Goal: Participate in discussion: Engage in conversation with other users on a specific topic

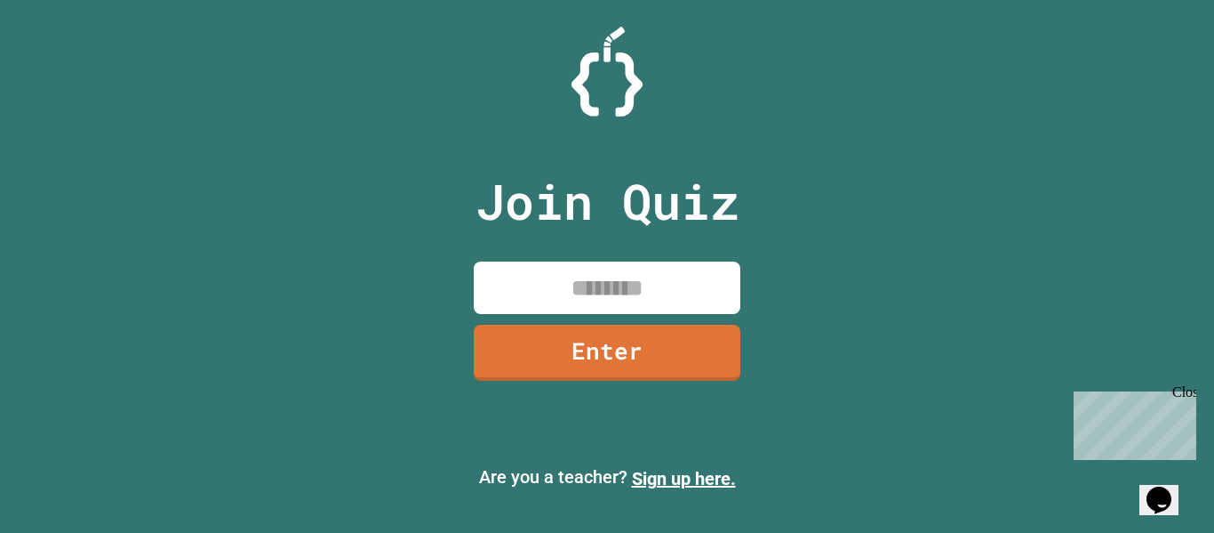
click at [550, 300] on input at bounding box center [607, 287] width 267 height 52
type input "********"
click at [579, 349] on link "Enter" at bounding box center [607, 350] width 265 height 59
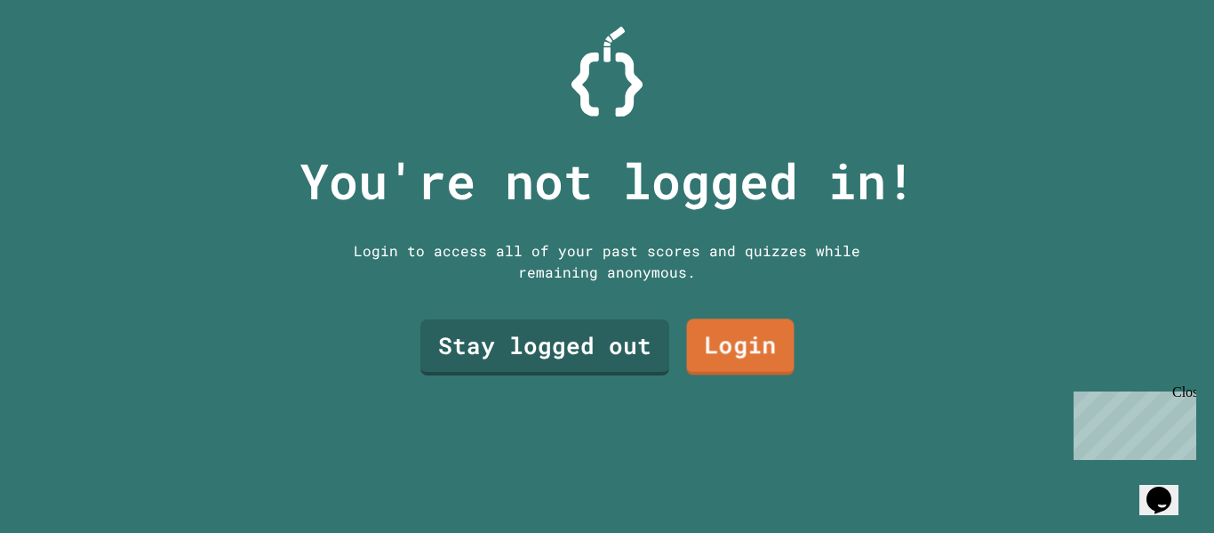
click at [742, 329] on link "Login" at bounding box center [741, 347] width 108 height 57
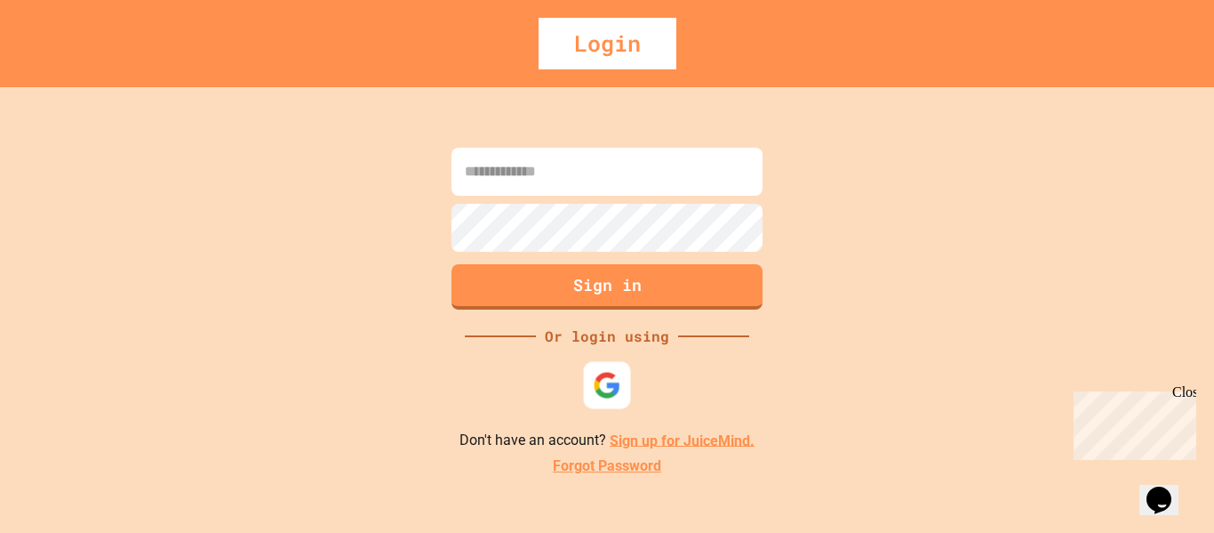
click at [615, 364] on div at bounding box center [607, 384] width 47 height 47
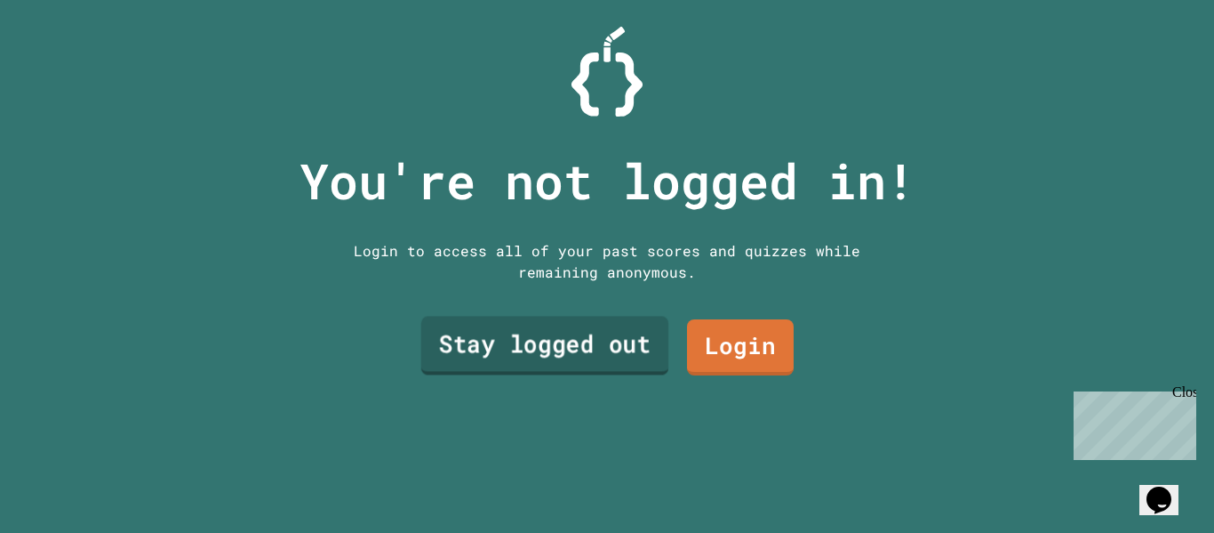
click at [621, 351] on link "Stay logged out" at bounding box center [545, 345] width 248 height 59
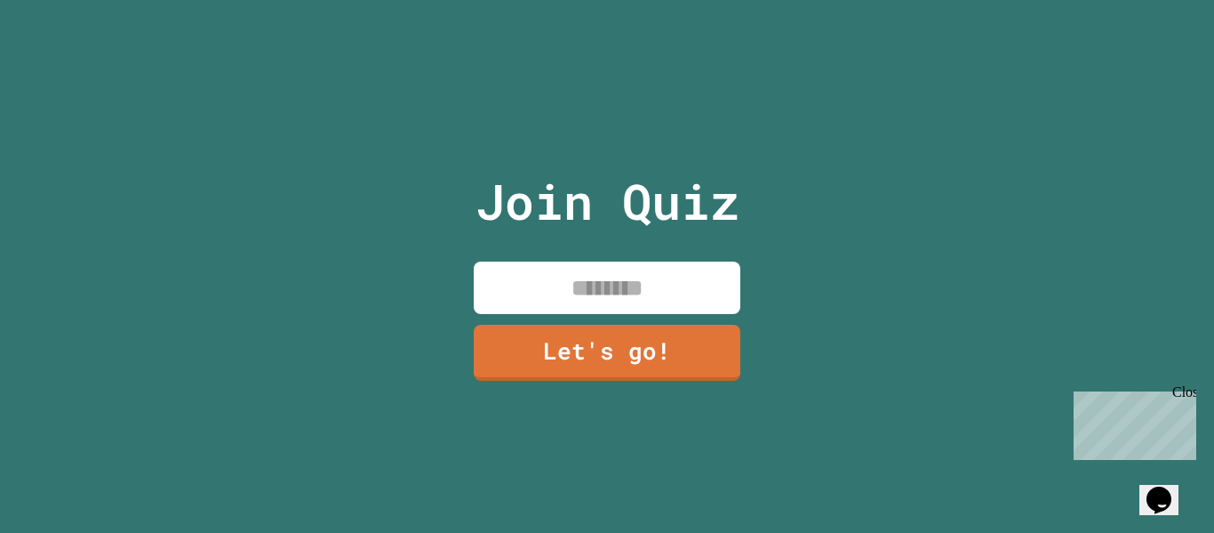
click at [639, 302] on input at bounding box center [607, 287] width 267 height 52
type input "*"
type input "******"
click at [599, 380] on link "Let's go!" at bounding box center [608, 352] width 268 height 56
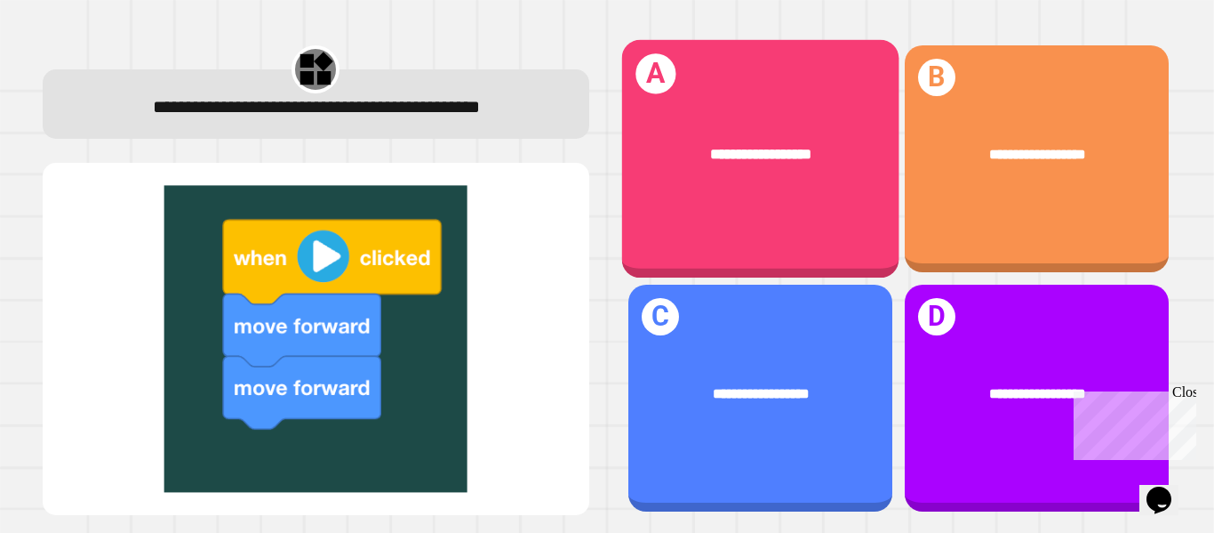
click at [807, 203] on div "**********" at bounding box center [759, 159] width 277 height 238
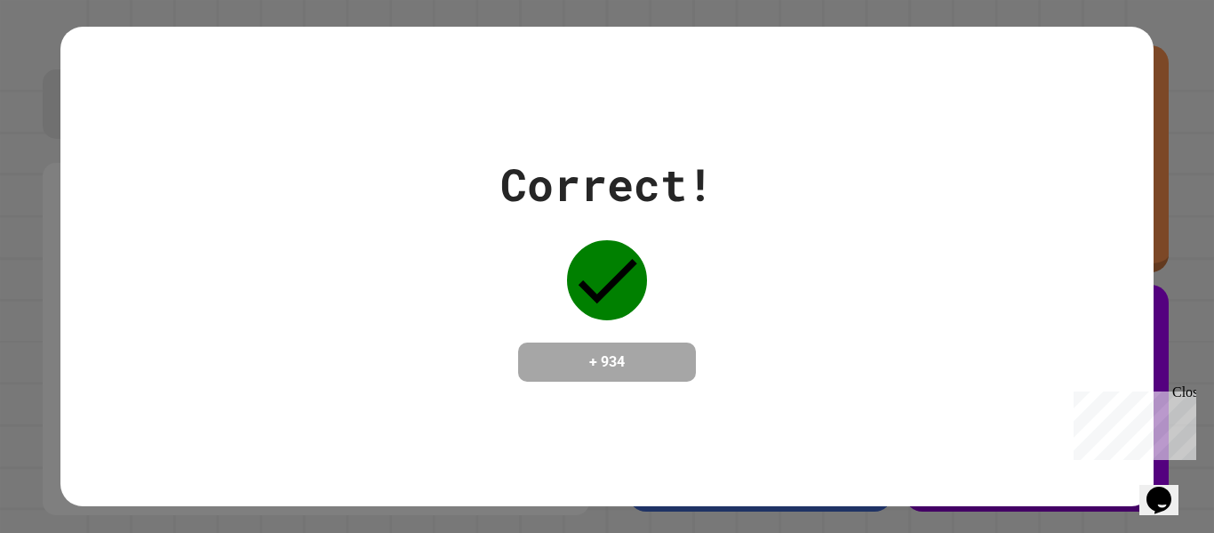
click at [821, 346] on div "Correct! + 934" at bounding box center [606, 266] width 1093 height 230
click at [672, 316] on div "Correct! + 934" at bounding box center [607, 266] width 213 height 230
click at [1212, 228] on div "Correct! + 934" at bounding box center [607, 266] width 1214 height 533
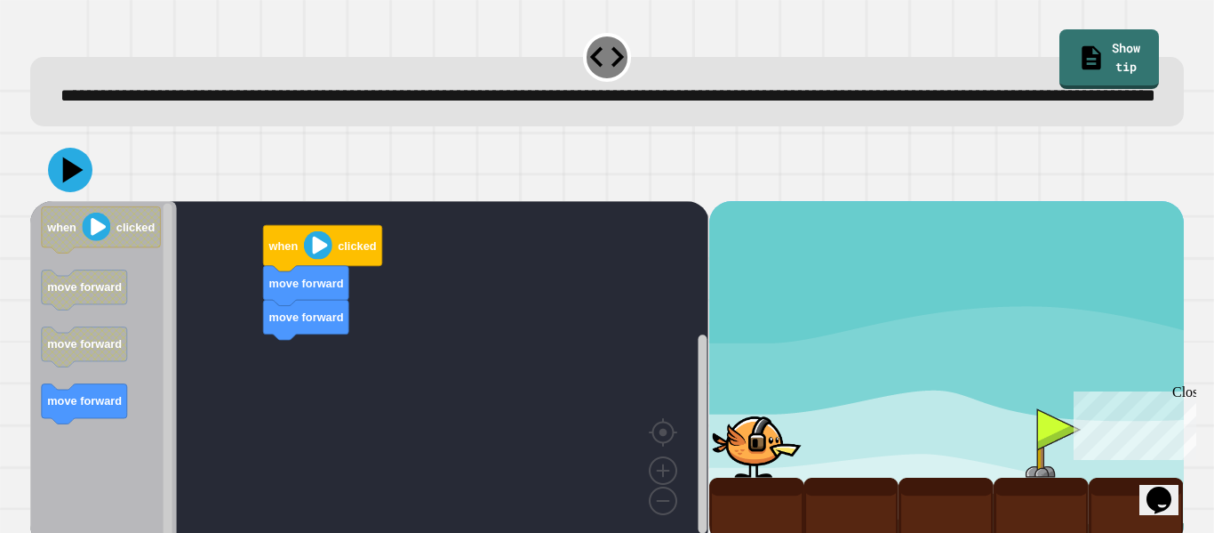
drag, startPoint x: 222, startPoint y: 169, endPoint x: 233, endPoint y: 229, distance: 61.4
click at [233, 201] on div at bounding box center [607, 170] width 1154 height 62
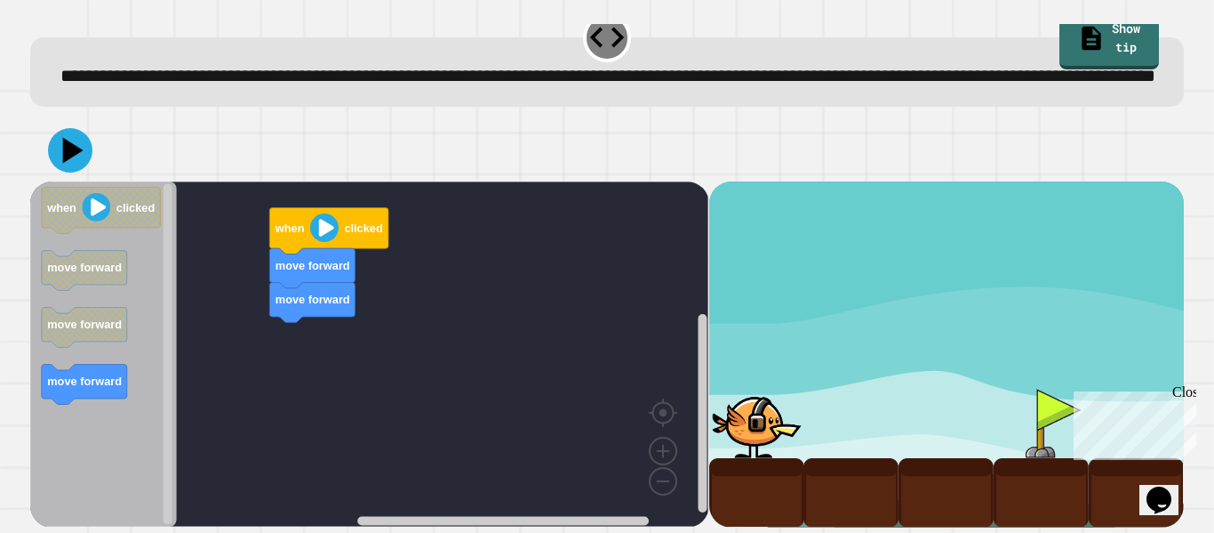
scroll to position [24, 0]
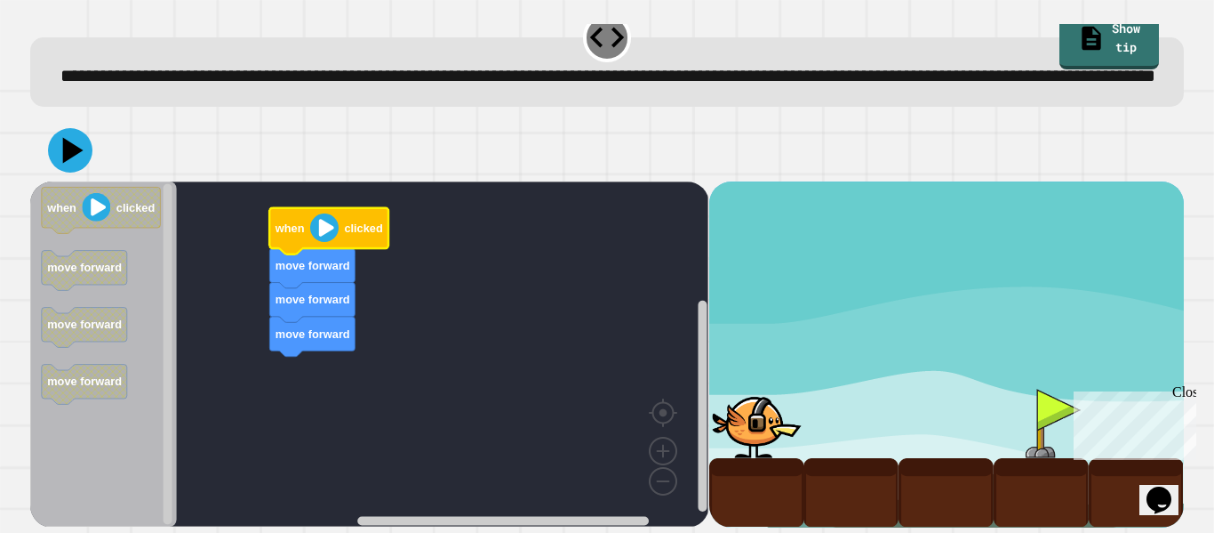
click at [324, 242] on image "Blockly Workspace" at bounding box center [324, 227] width 28 height 28
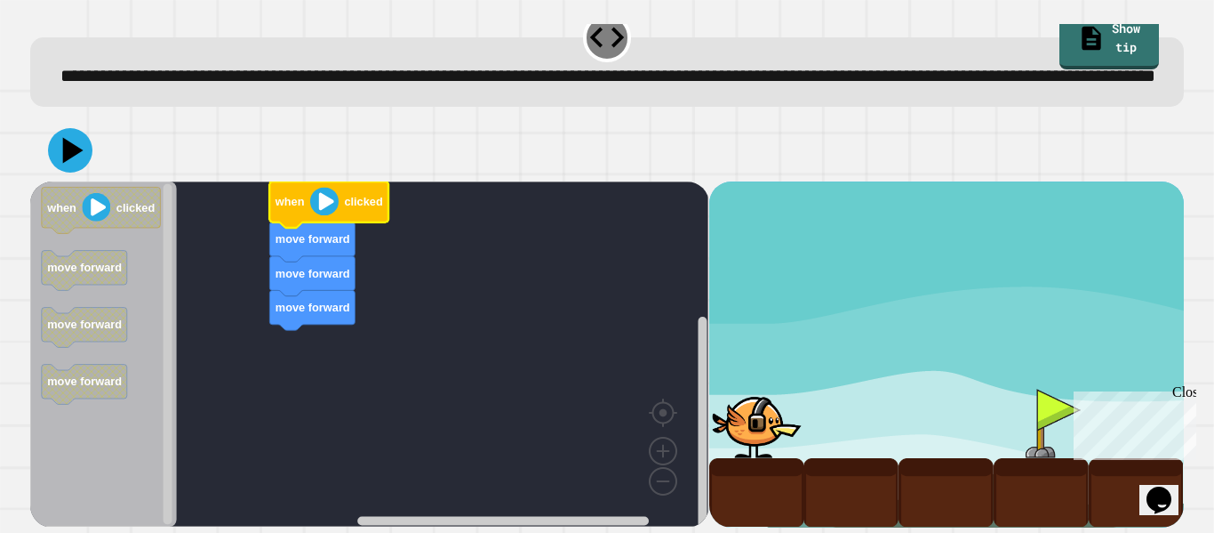
scroll to position [50, 0]
click at [580, 437] on rect "Blockly Workspace" at bounding box center [369, 353] width 678 height 345
click at [64, 148] on icon at bounding box center [73, 150] width 25 height 31
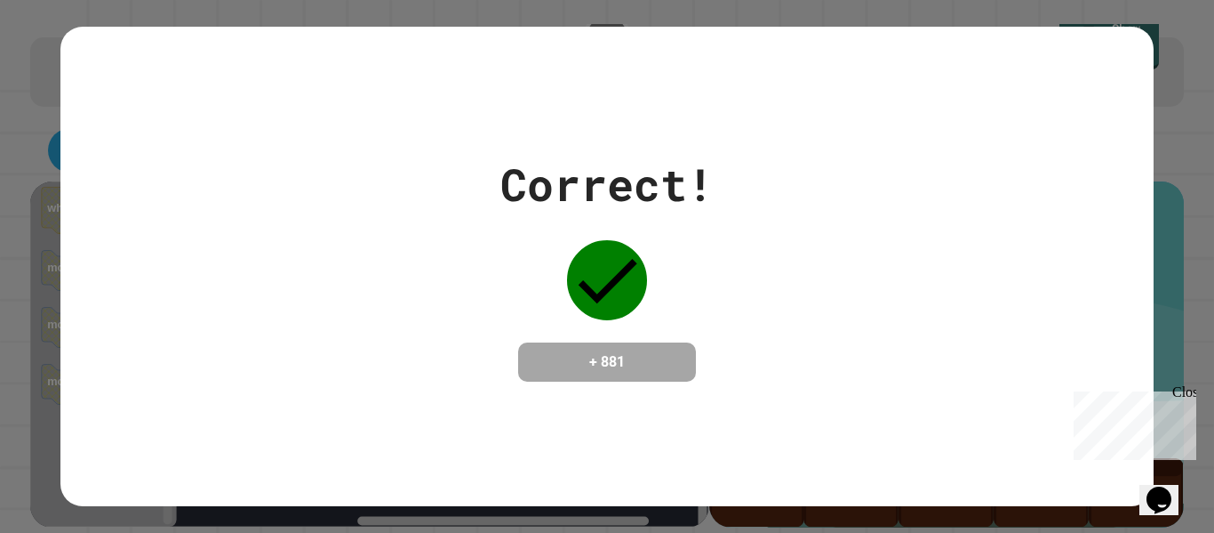
click at [407, 193] on div "Correct! + 881" at bounding box center [606, 266] width 1093 height 230
click at [541, 486] on div "Correct! + 881" at bounding box center [606, 266] width 1093 height 479
click at [497, 503] on div "Correct! + 881" at bounding box center [606, 266] width 1093 height 479
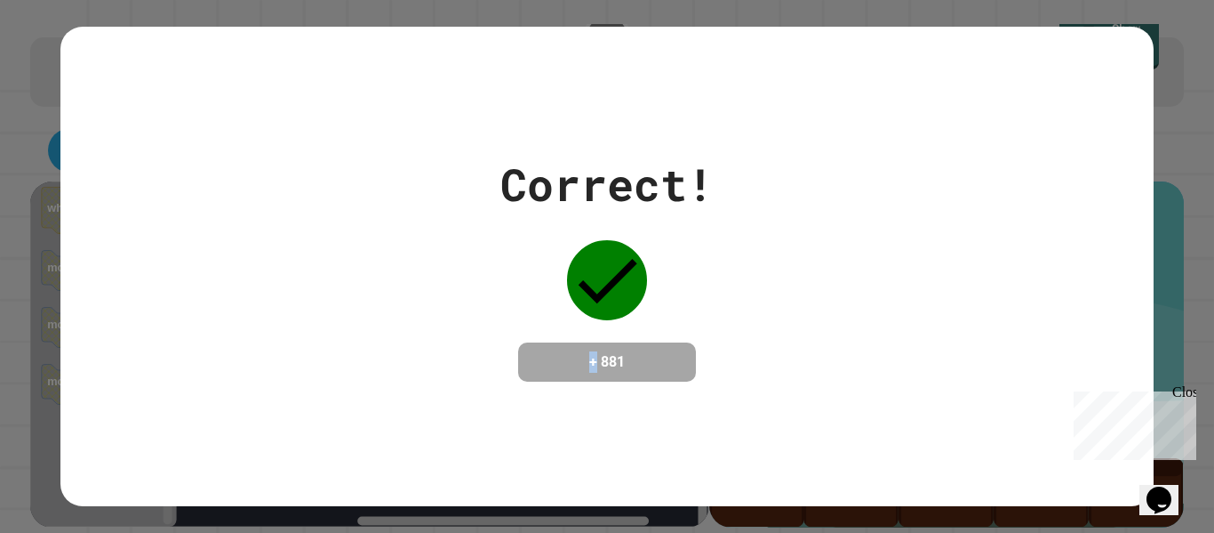
click at [397, 413] on div "Correct! + 881" at bounding box center [606, 266] width 1093 height 479
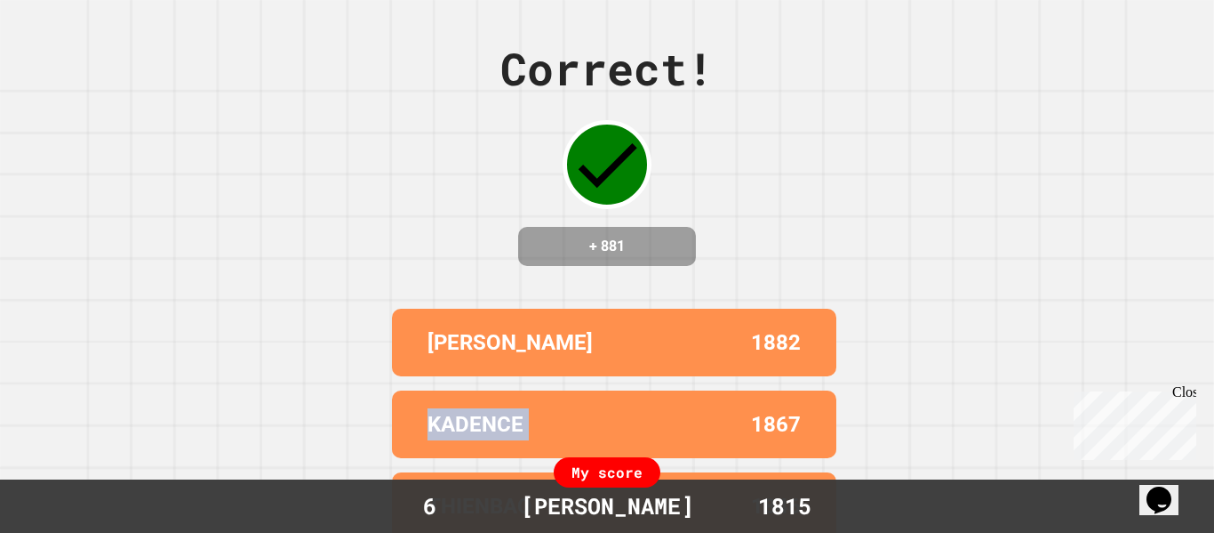
click at [397, 413] on div "KADENCE 1867" at bounding box center [614, 424] width 445 height 68
click at [398, 405] on div "[PERSON_NAME] 1882 KADENCE 1867 [PERSON_NAME] 1846 [PERSON_NAME] 1830 [PERSON_N…" at bounding box center [607, 505] width 445 height 409
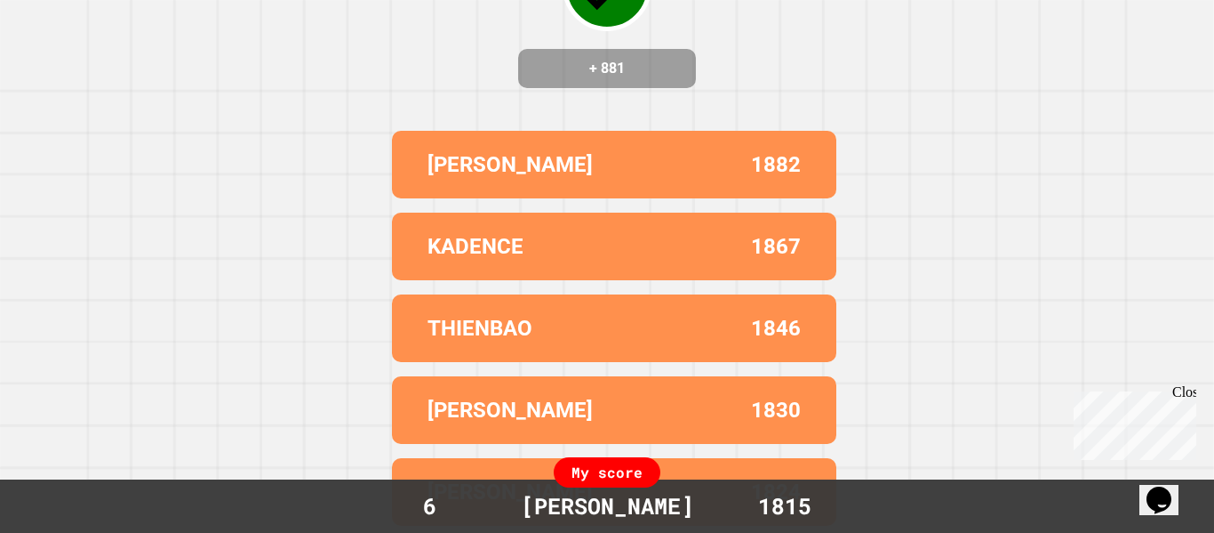
scroll to position [0, 0]
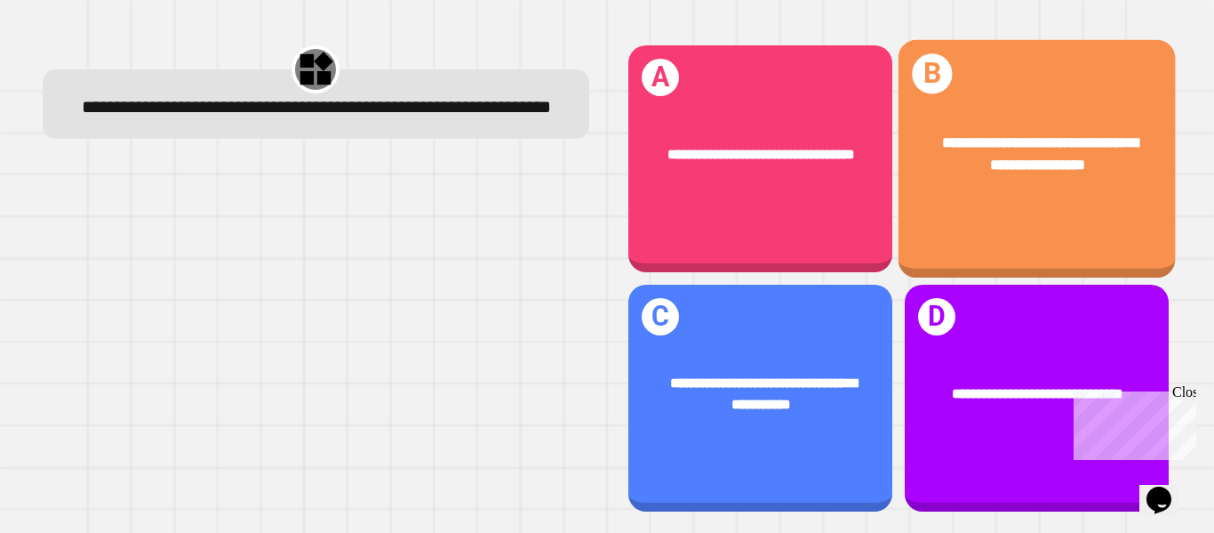
click at [984, 188] on div "**********" at bounding box center [1036, 153] width 277 height 105
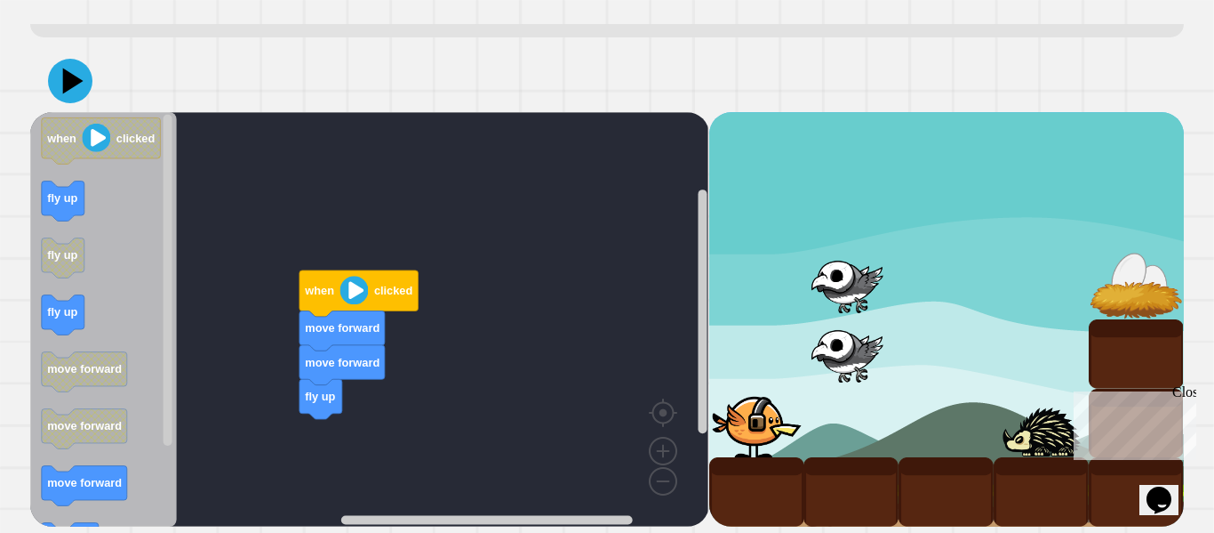
scroll to position [118, 0]
click at [68, 316] on text "fly up" at bounding box center [62, 311] width 30 height 13
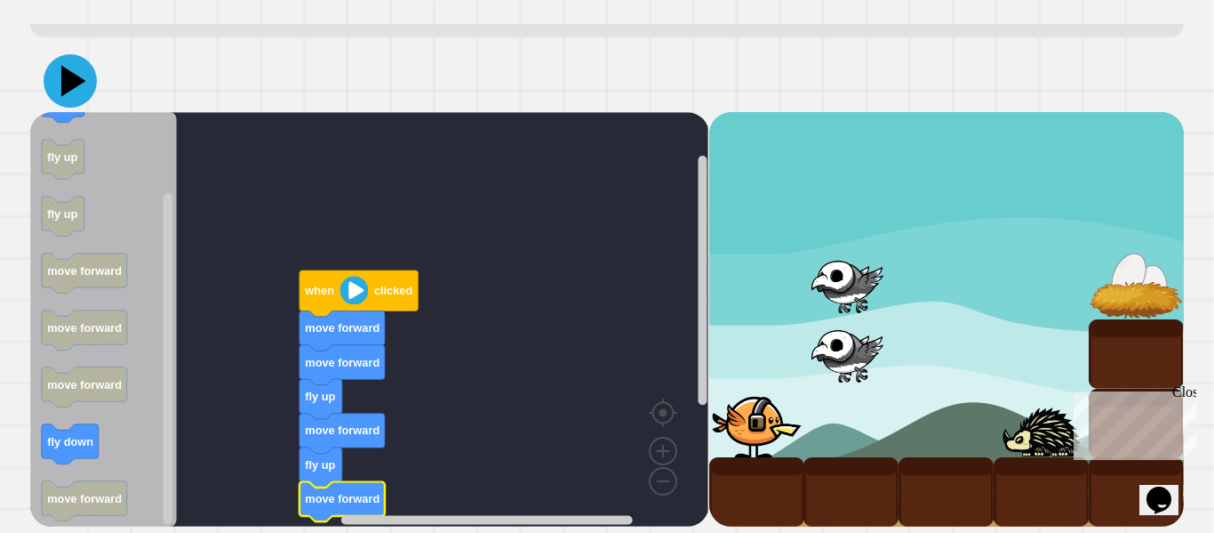
click at [76, 76] on icon at bounding box center [70, 80] width 53 height 53
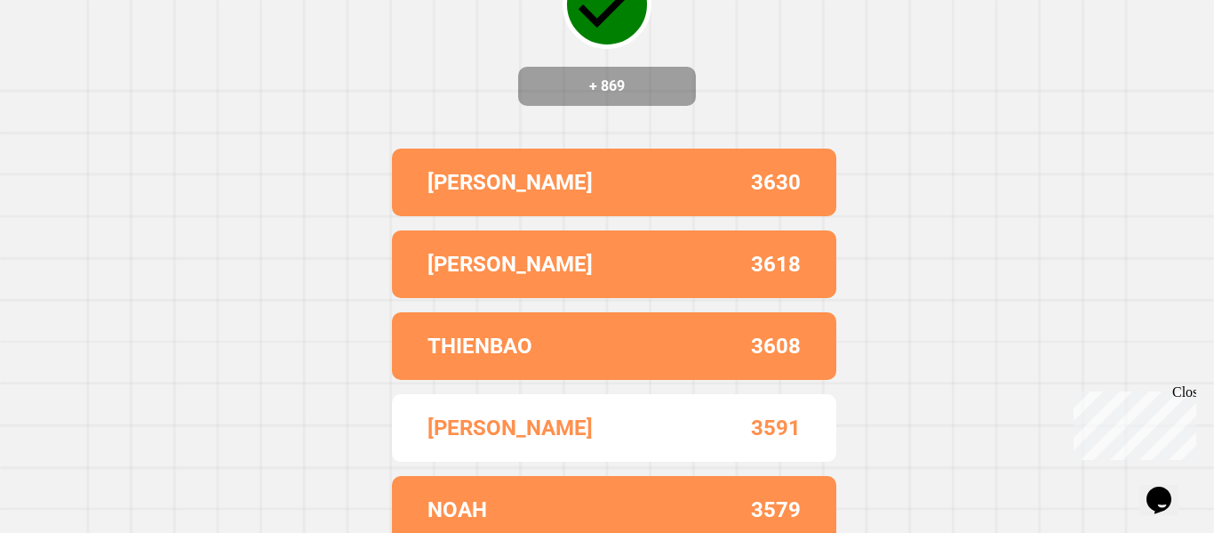
scroll to position [0, 0]
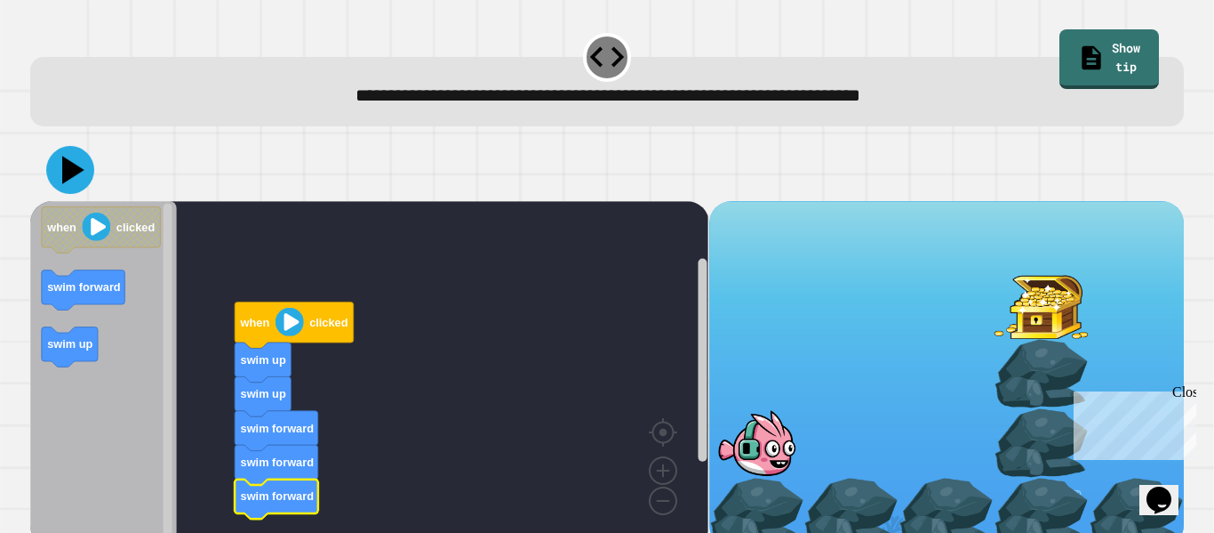
click at [60, 163] on icon at bounding box center [70, 170] width 48 height 48
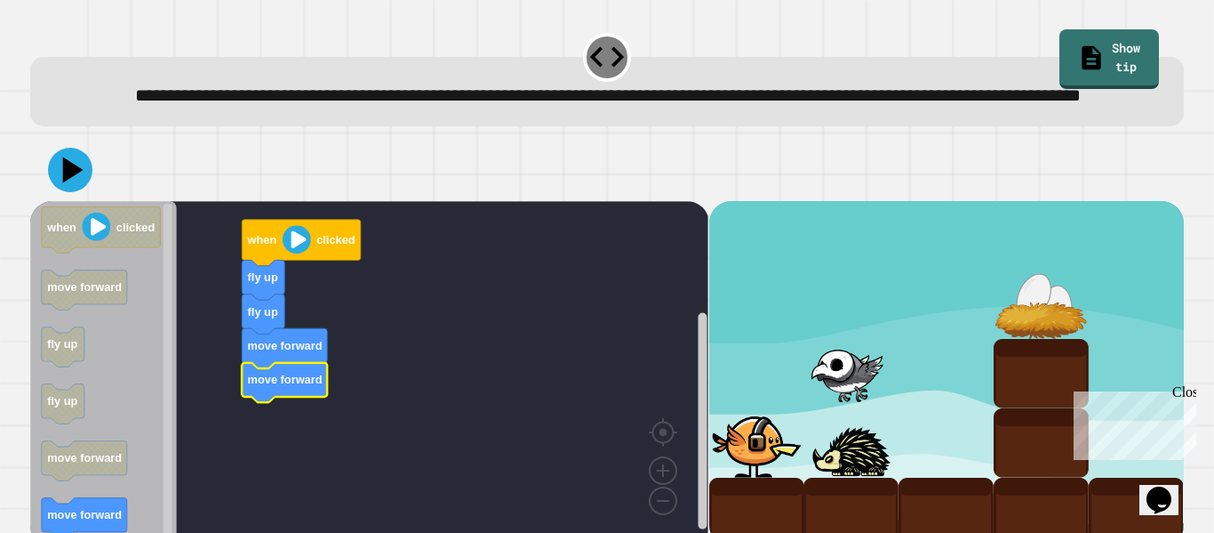
click at [96, 526] on icon "Blockly Workspace" at bounding box center [103, 373] width 147 height 345
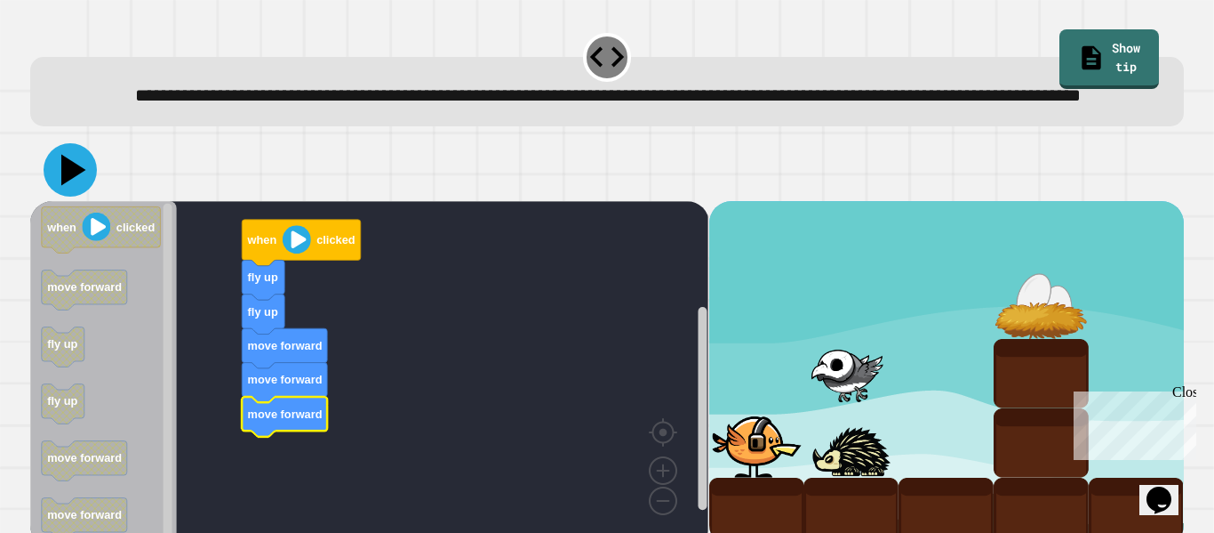
click at [85, 196] on icon at bounding box center [70, 169] width 53 height 53
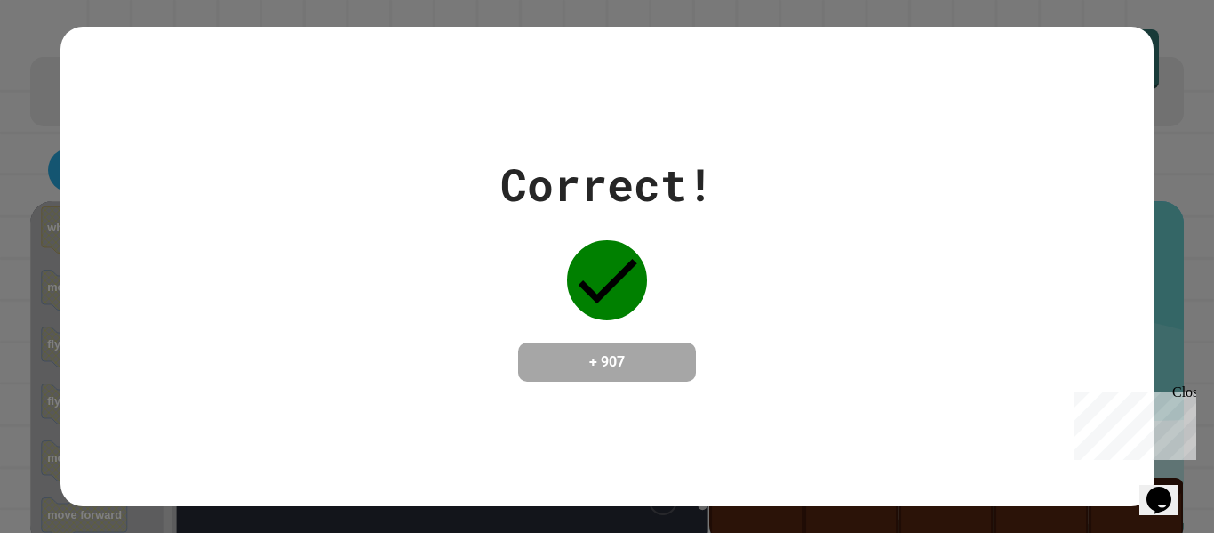
click at [570, 175] on div "Correct!" at bounding box center [607, 184] width 213 height 67
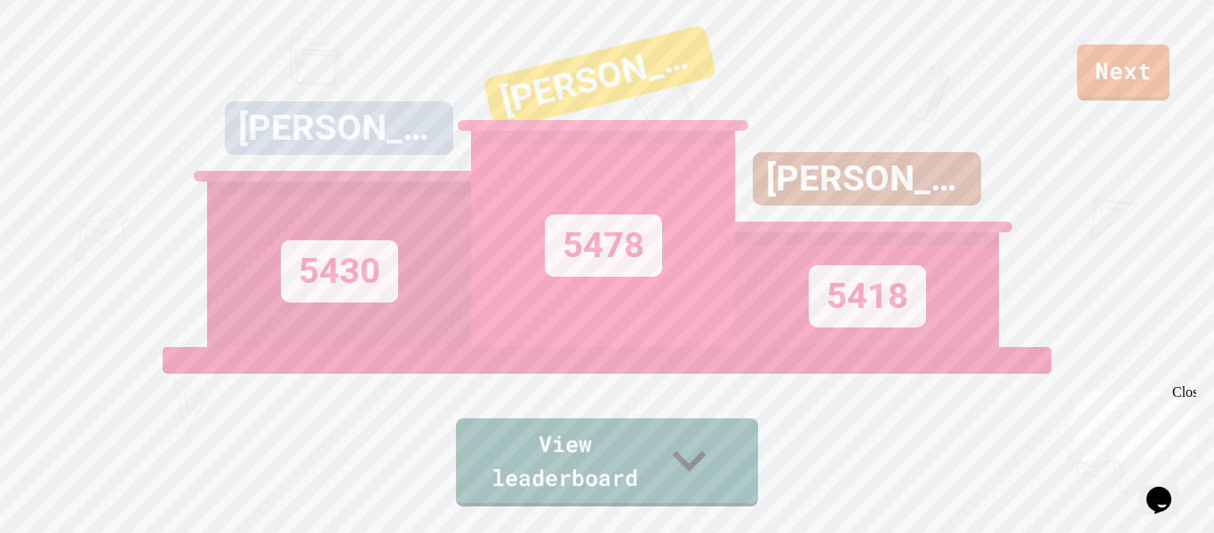
click at [532, 414] on div "View leaderboard" at bounding box center [607, 426] width 302 height 159
click at [536, 493] on link "View leaderboard" at bounding box center [607, 460] width 295 height 92
click at [1114, 80] on link "Next" at bounding box center [1124, 70] width 92 height 59
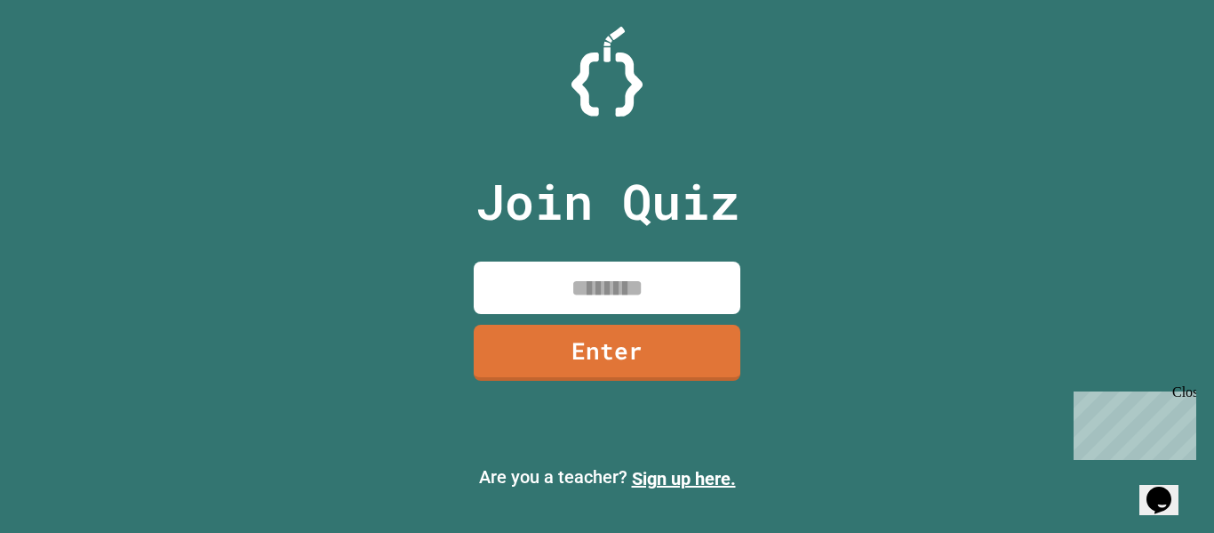
click at [682, 281] on input at bounding box center [607, 287] width 267 height 52
click at [557, 293] on input at bounding box center [607, 287] width 267 height 52
type input "********"
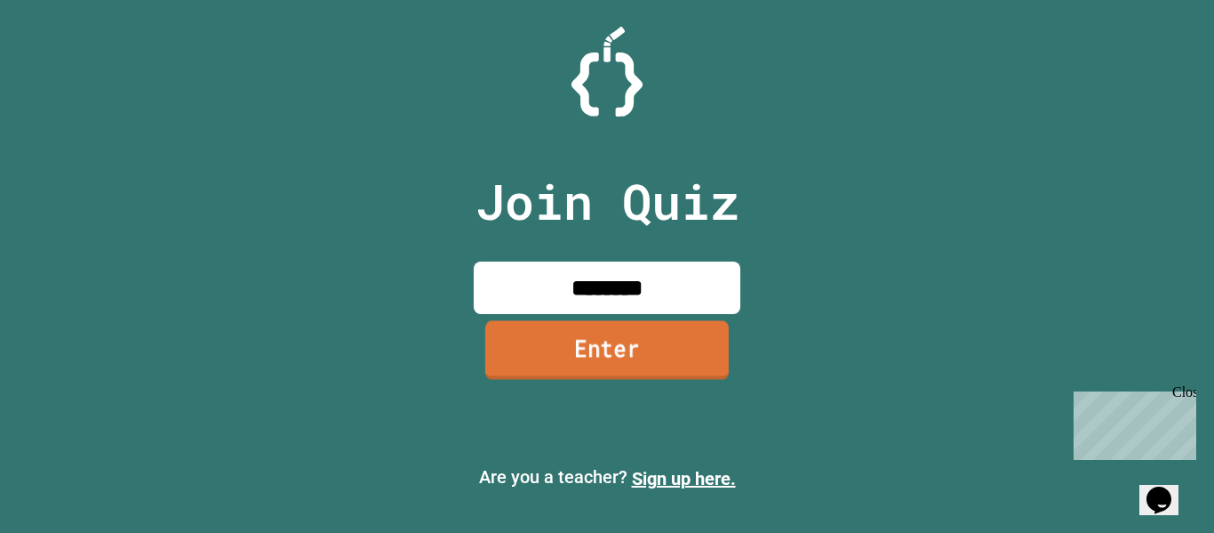
click at [533, 361] on link "Enter" at bounding box center [607, 349] width 244 height 59
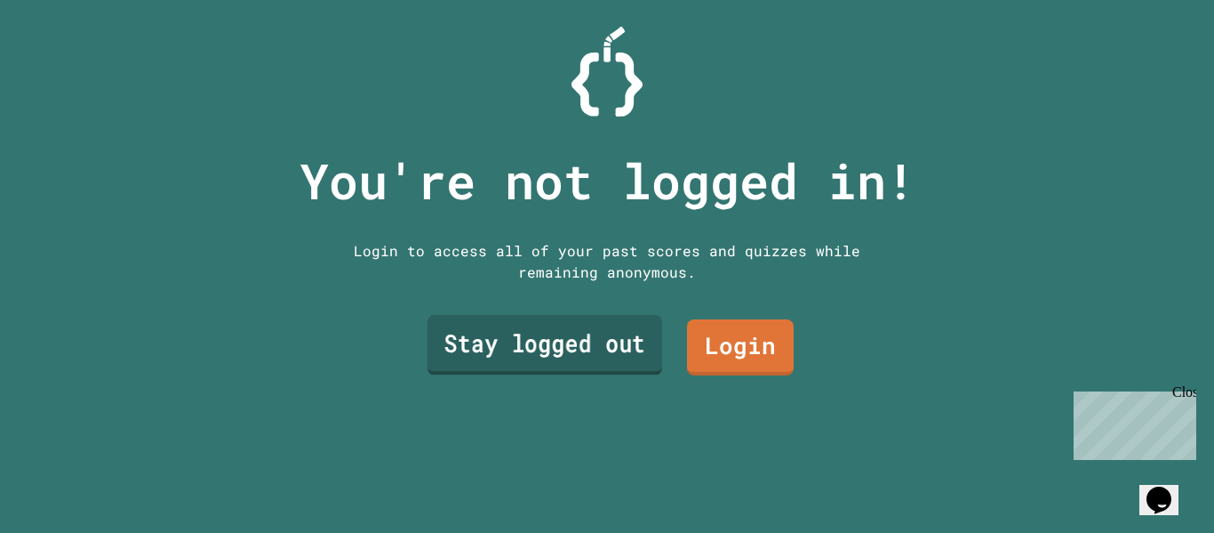
click at [512, 356] on link "Stay logged out" at bounding box center [545, 345] width 235 height 60
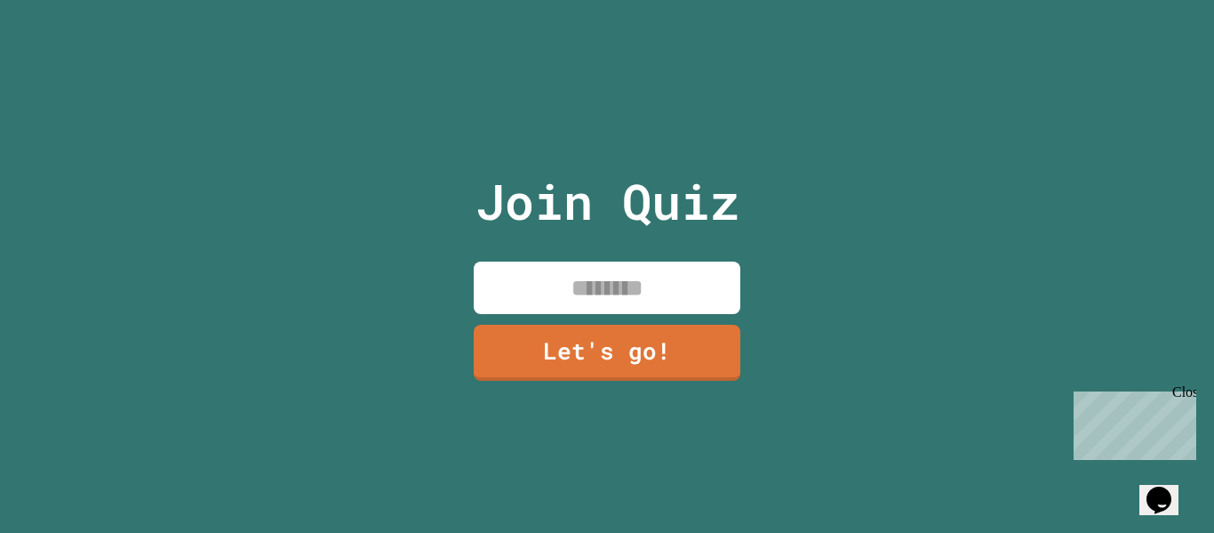
click at [584, 278] on input at bounding box center [607, 287] width 267 height 52
type input "*"
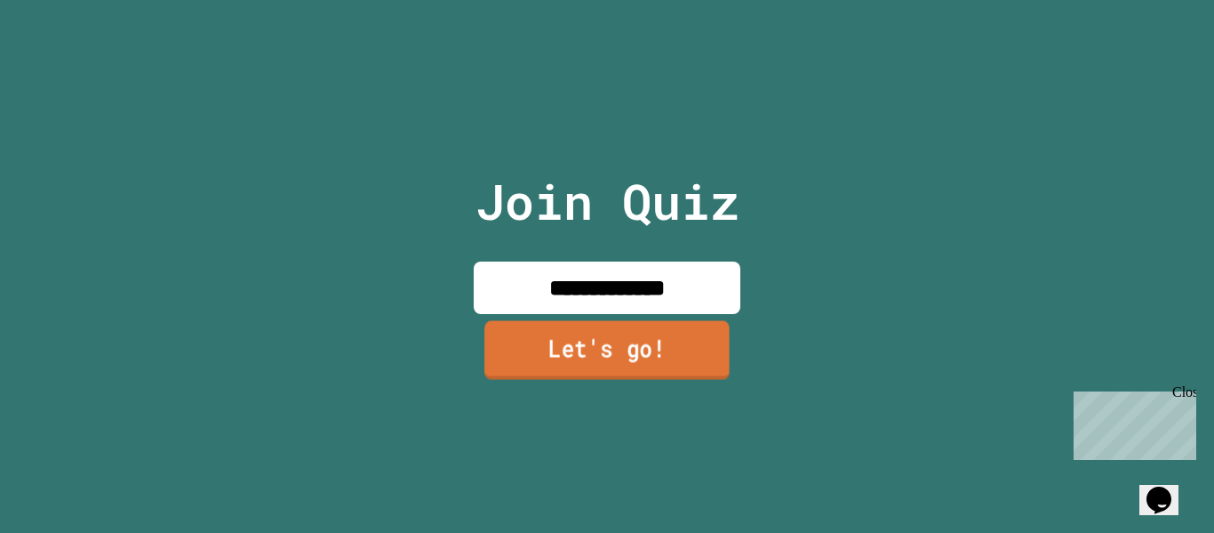
type input "**********"
click at [613, 336] on link "Let's go!" at bounding box center [607, 349] width 245 height 59
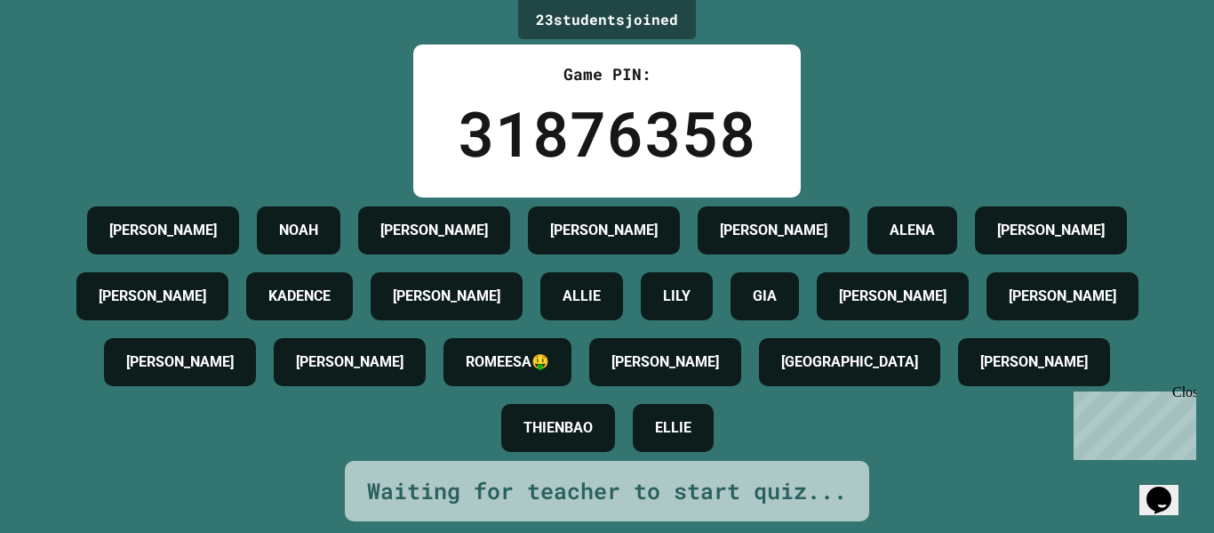
click at [523, 295] on div "[PERSON_NAME]" at bounding box center [447, 296] width 152 height 48
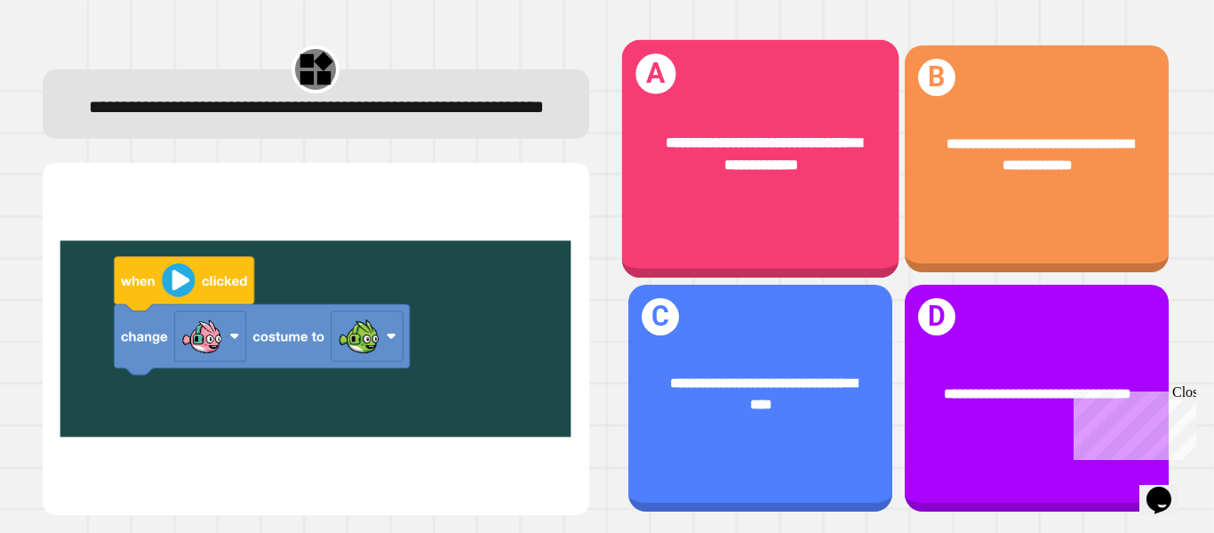
click at [802, 200] on div "**********" at bounding box center [759, 153] width 277 height 105
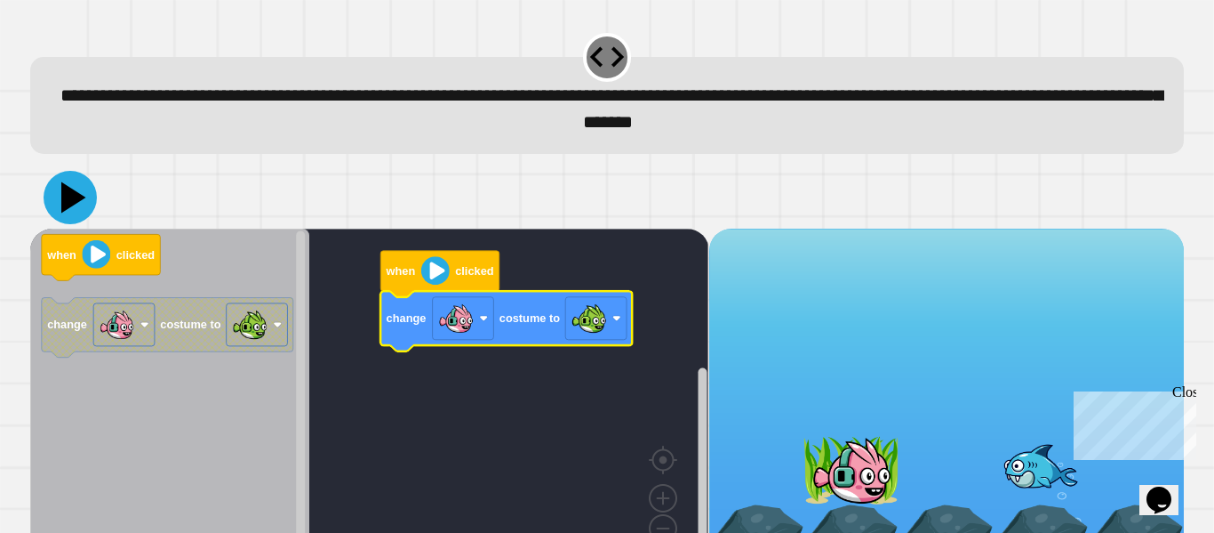
click at [73, 192] on icon at bounding box center [70, 197] width 53 height 53
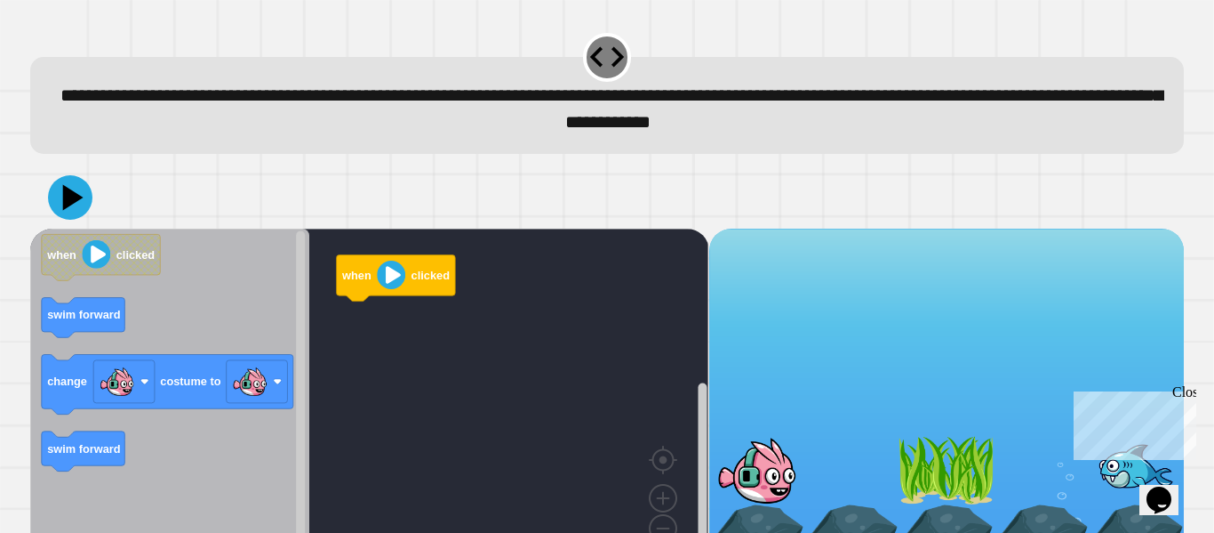
scroll to position [50, 0]
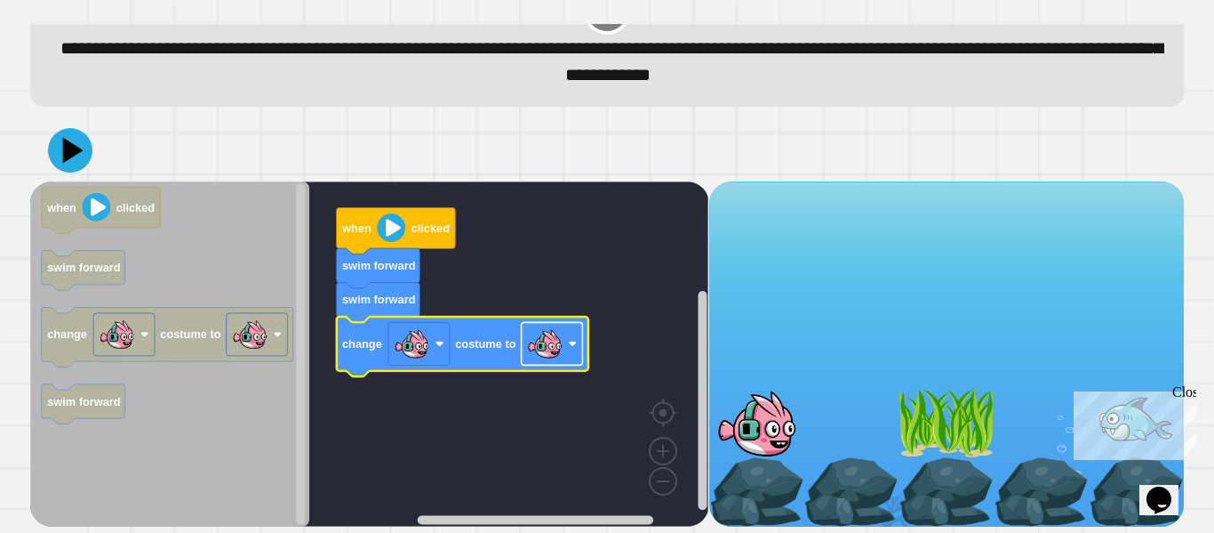
click at [571, 341] on image "Blockly Workspace" at bounding box center [573, 343] width 9 height 9
click at [53, 135] on icon at bounding box center [70, 150] width 53 height 53
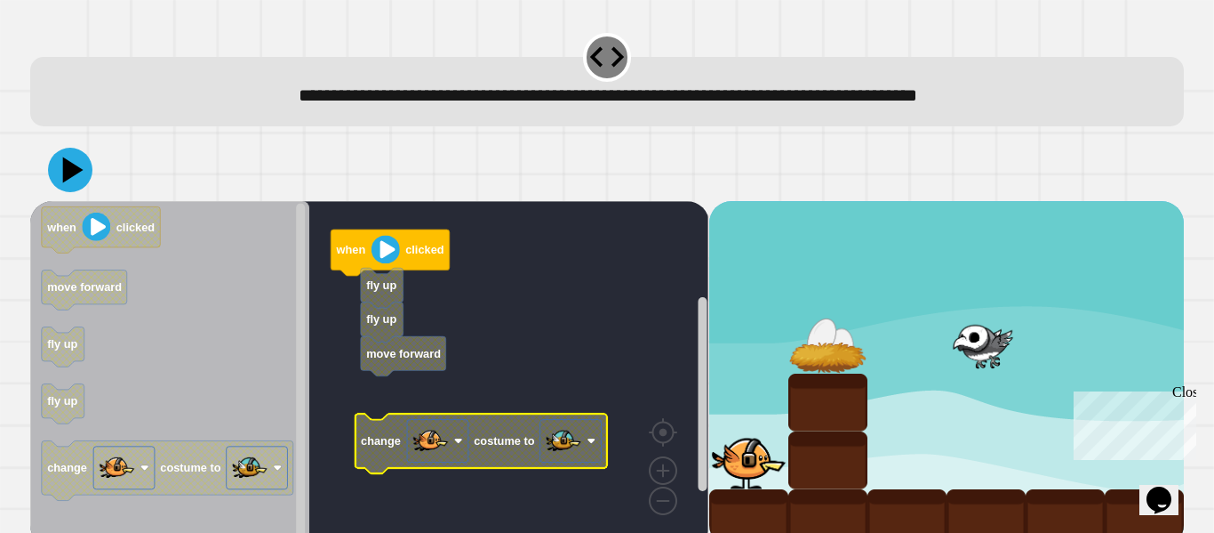
click at [414, 448] on image "Blockly Workspace" at bounding box center [431, 441] width 36 height 36
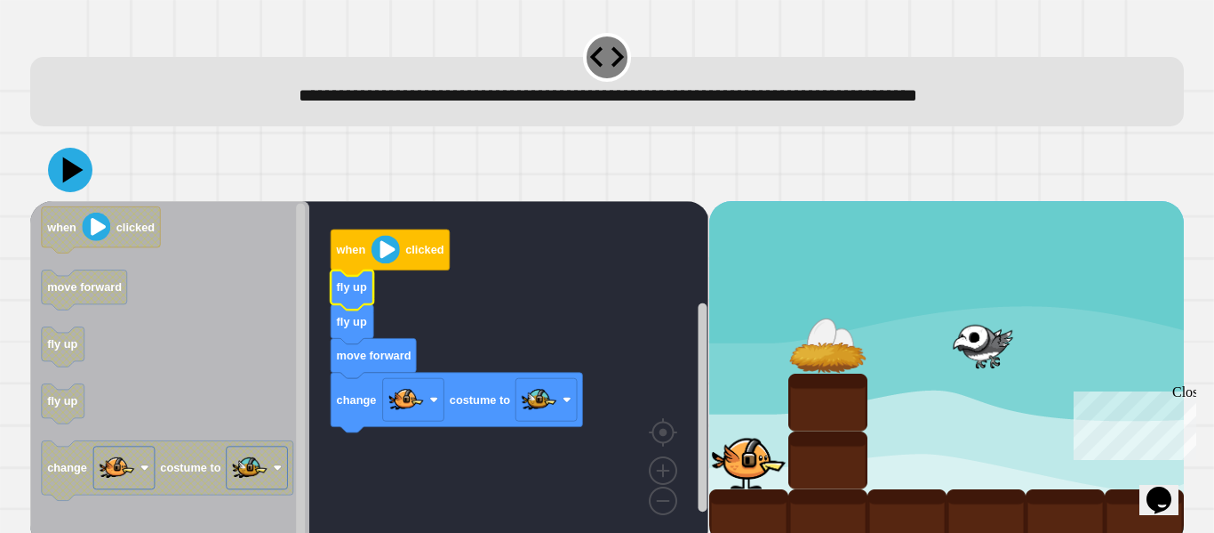
click at [60, 159] on icon at bounding box center [70, 170] width 44 height 44
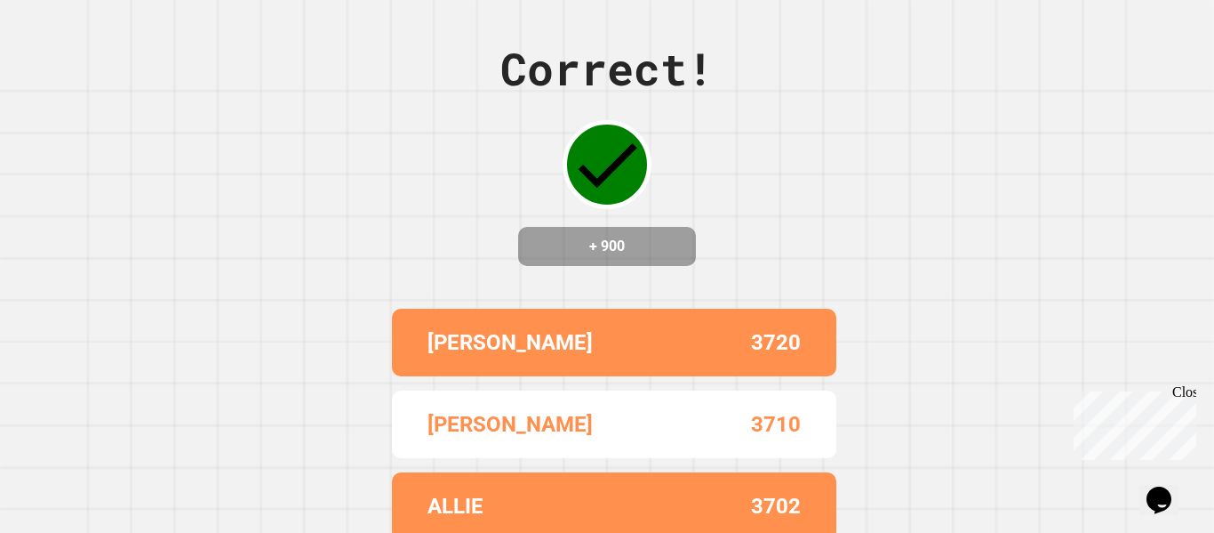
click at [265, 225] on div "Correct! + 900 [PERSON_NAME] 3720 [PERSON_NAME] 3710 [PERSON_NAME] 3702 KADENCE…" at bounding box center [607, 266] width 1214 height 533
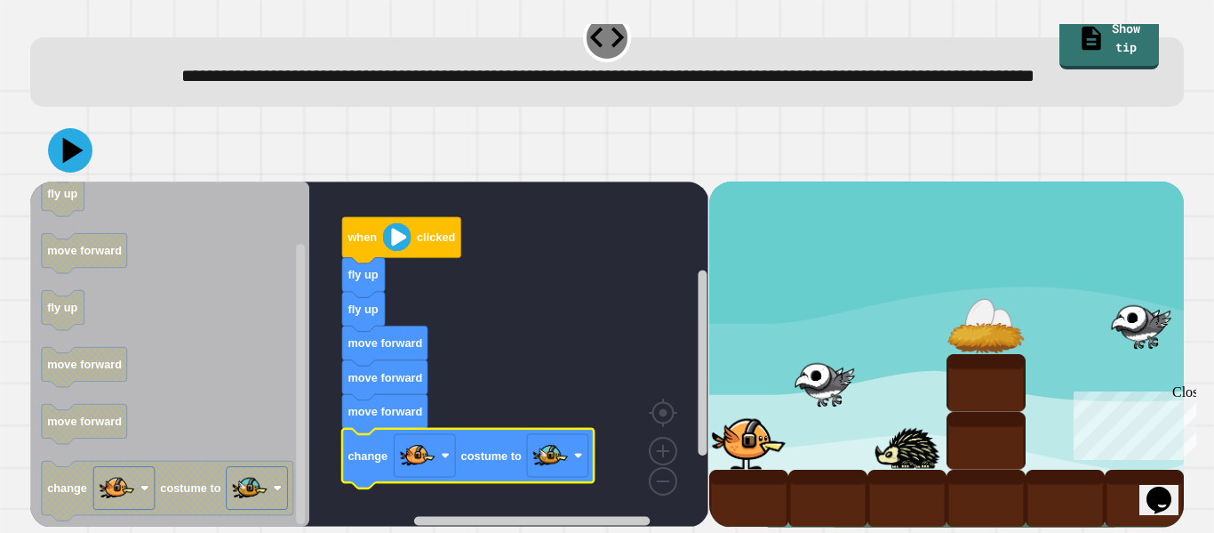
click at [60, 129] on button at bounding box center [70, 150] width 44 height 44
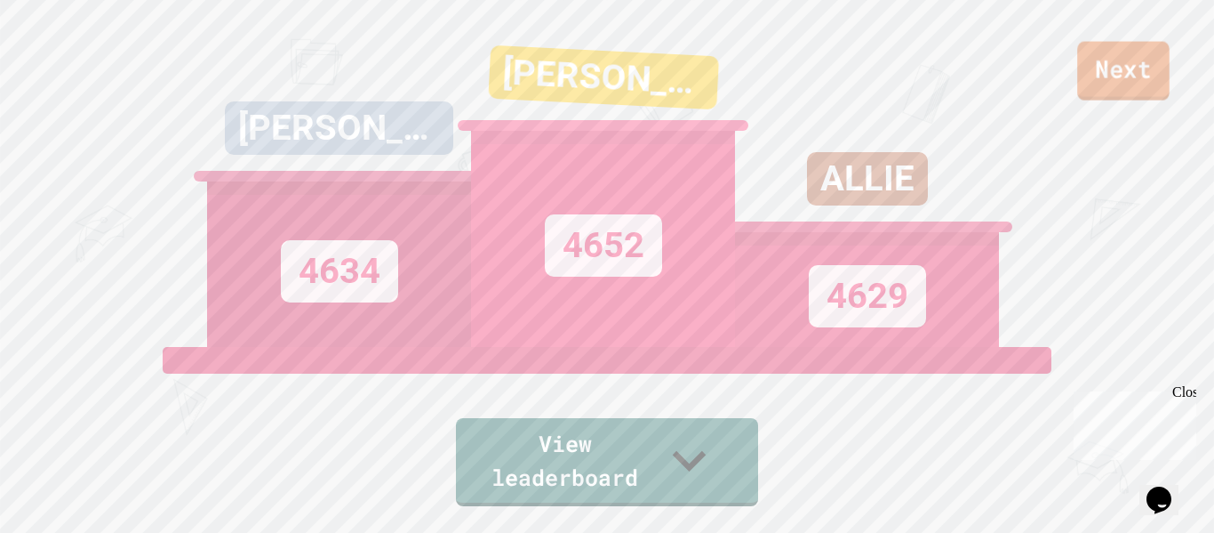
click at [1168, 68] on div "Next" at bounding box center [607, 50] width 1214 height 100
click at [1091, 108] on div "Next [PERSON_NAME] 4634 [PERSON_NAME] 4652 [PERSON_NAME] 4629 View leaderboard" at bounding box center [607, 266] width 1214 height 533
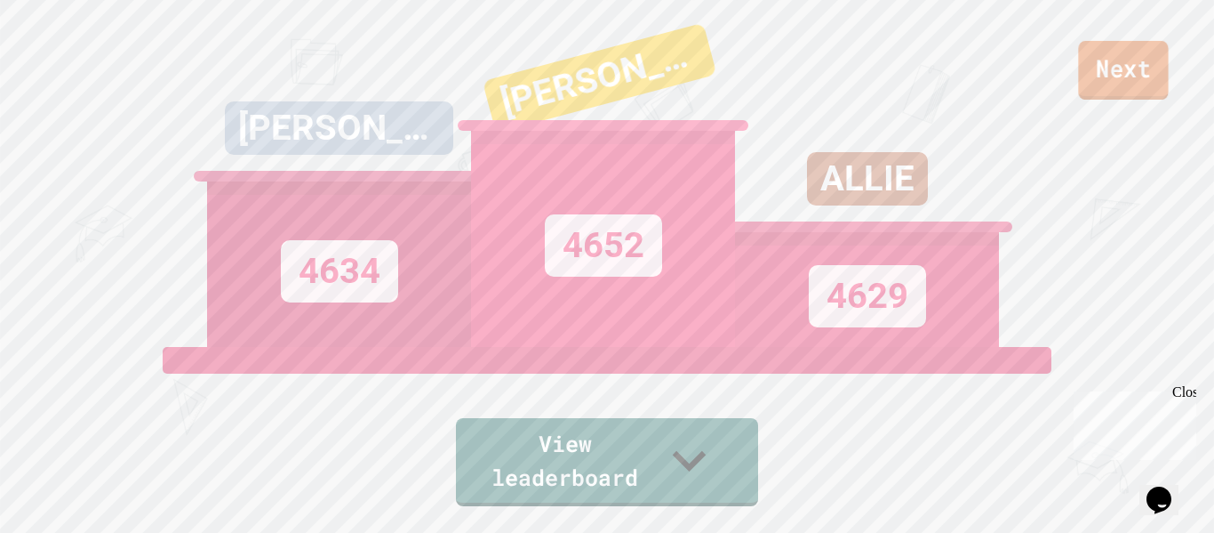
click at [1101, 94] on link "Next" at bounding box center [1123, 70] width 90 height 59
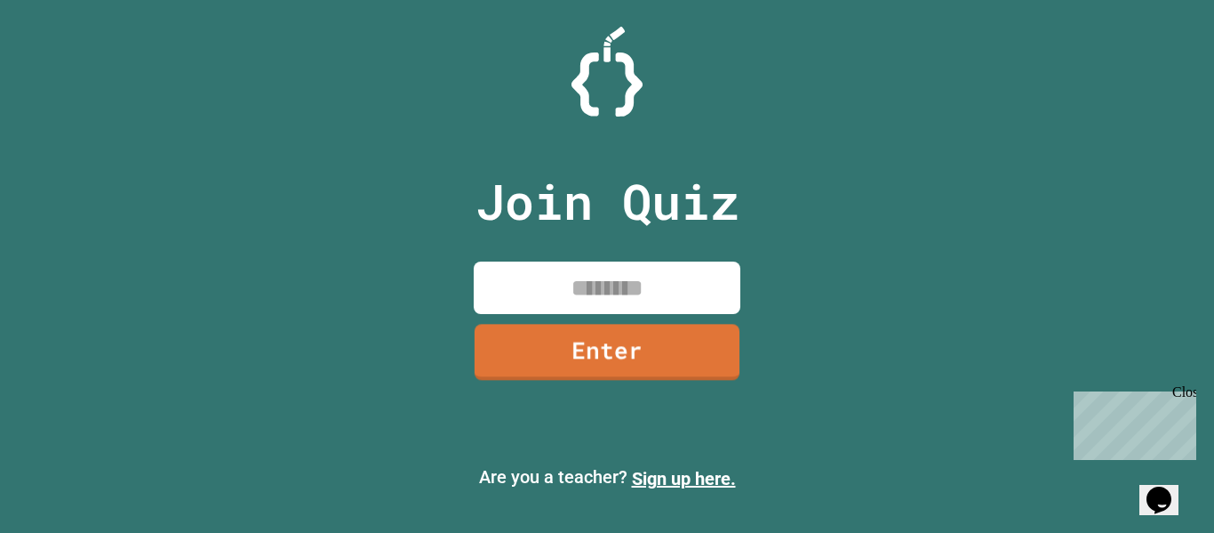
click at [660, 304] on input at bounding box center [607, 287] width 267 height 52
type input "********"
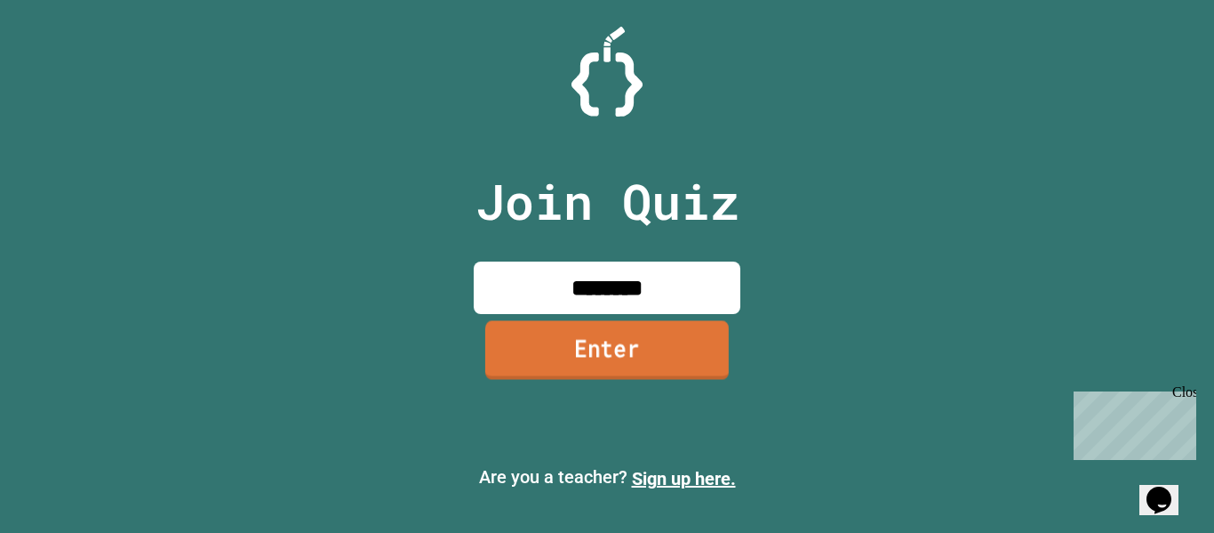
click at [645, 357] on link "Enter" at bounding box center [607, 349] width 244 height 59
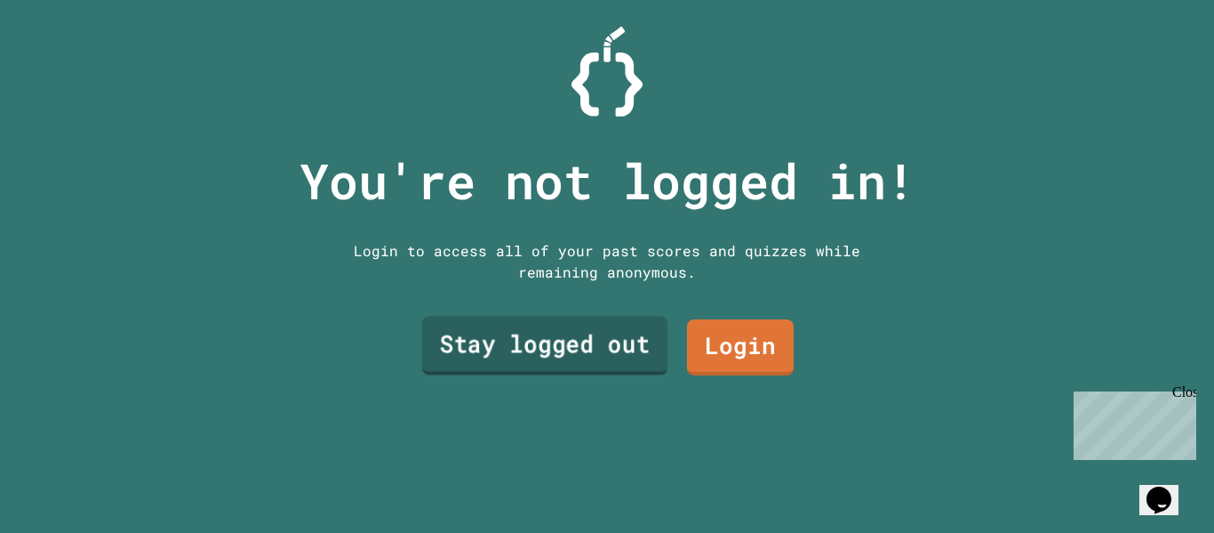
click at [621, 363] on link "Stay logged out" at bounding box center [544, 345] width 245 height 59
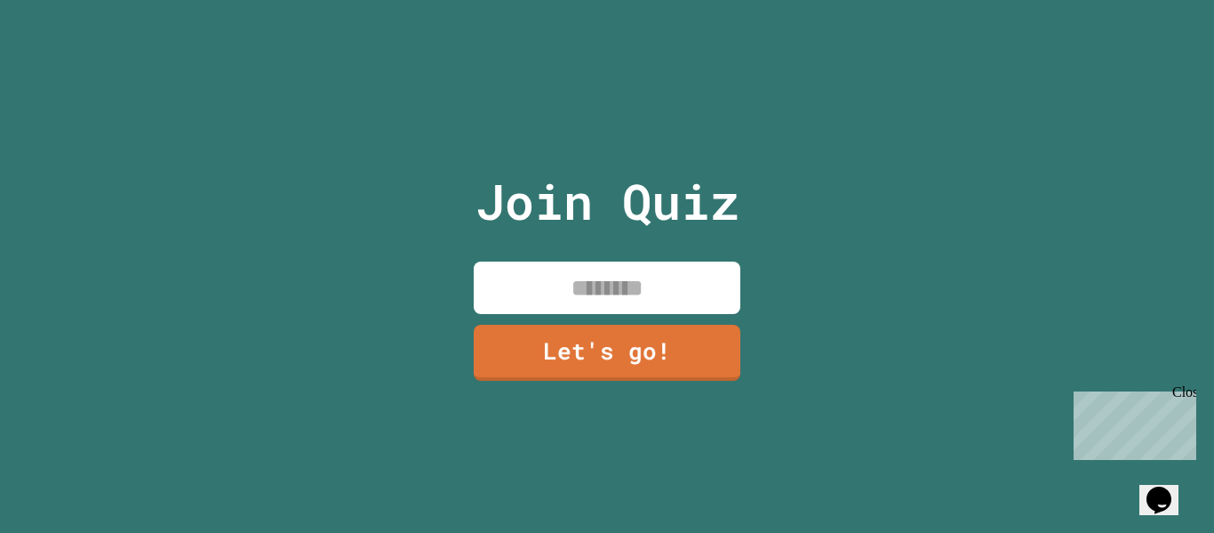
click at [589, 288] on input at bounding box center [607, 287] width 267 height 52
type input "********"
click at [562, 332] on link "Let's go!" at bounding box center [607, 351] width 270 height 59
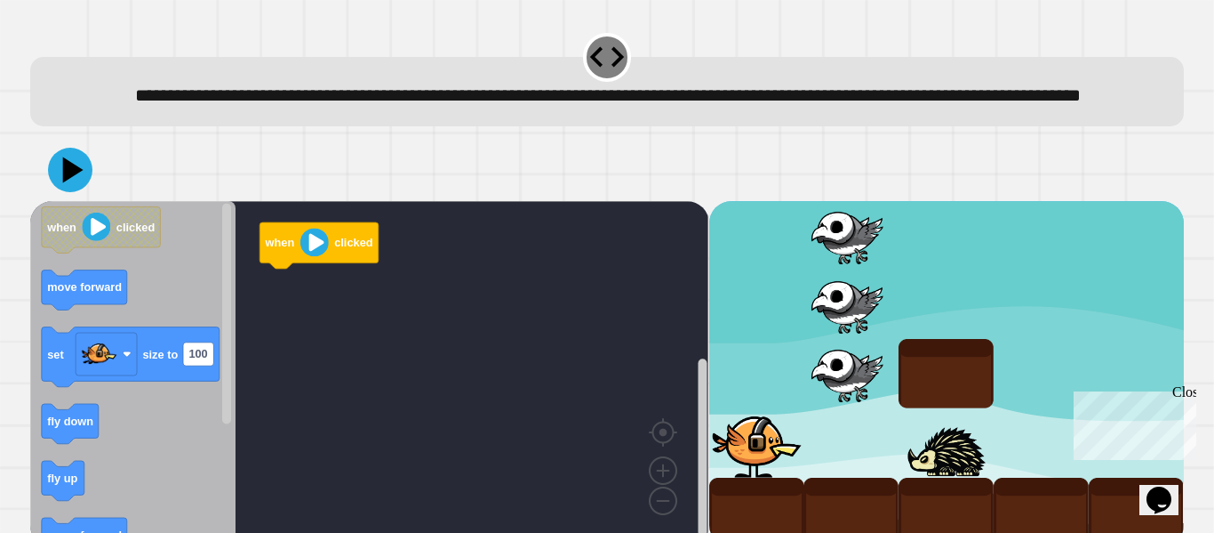
scroll to position [50, 0]
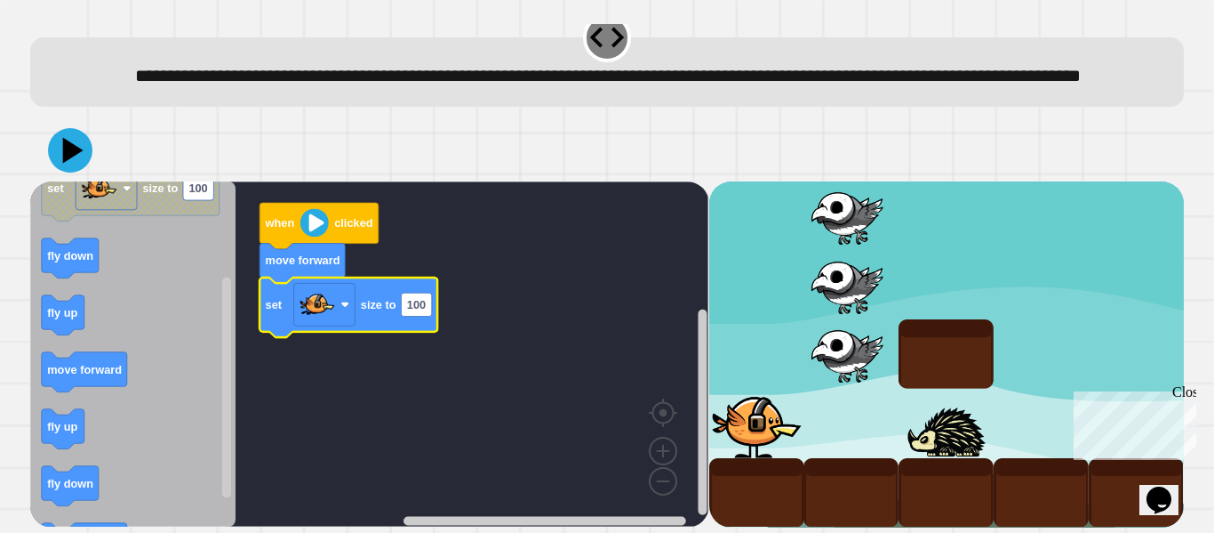
click at [37, 376] on icon "Blockly Workspace" at bounding box center [132, 353] width 205 height 345
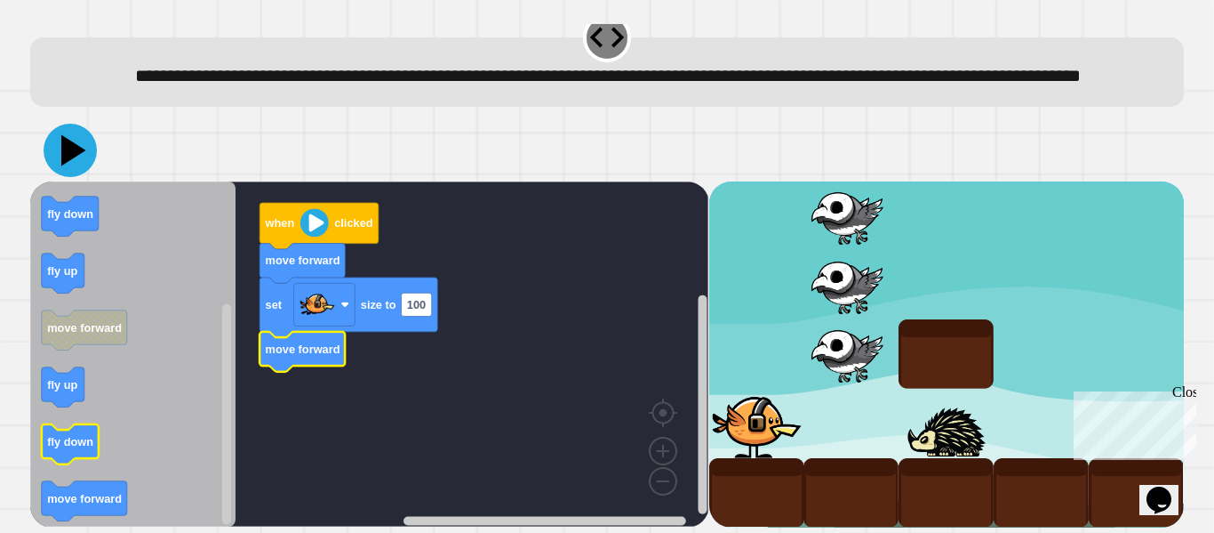
click at [73, 142] on icon at bounding box center [70, 150] width 53 height 53
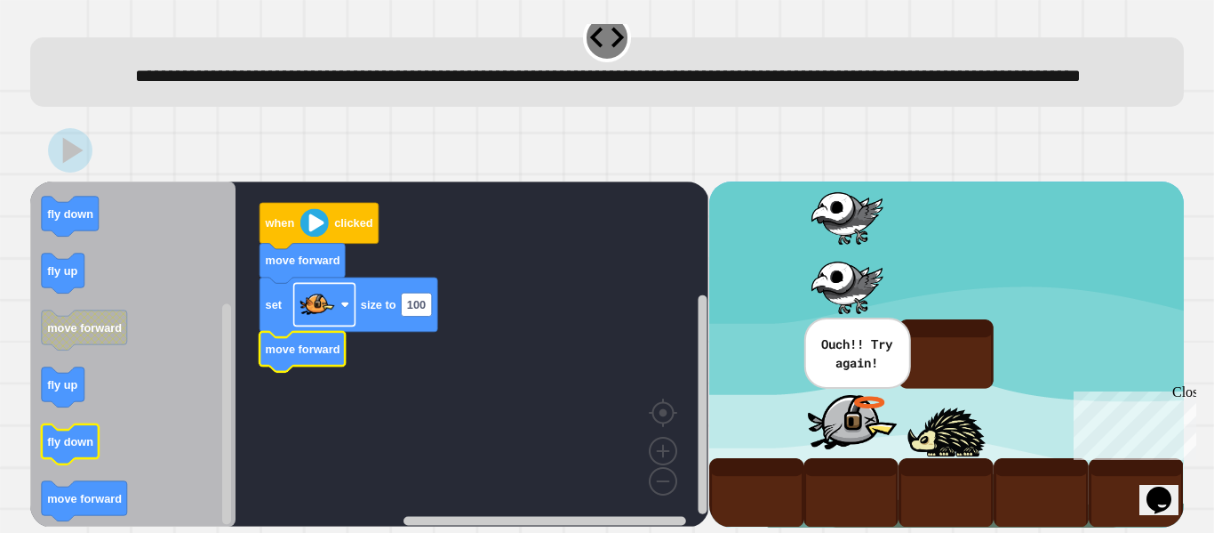
click at [313, 312] on image "Blockly Workspace" at bounding box center [318, 304] width 36 height 36
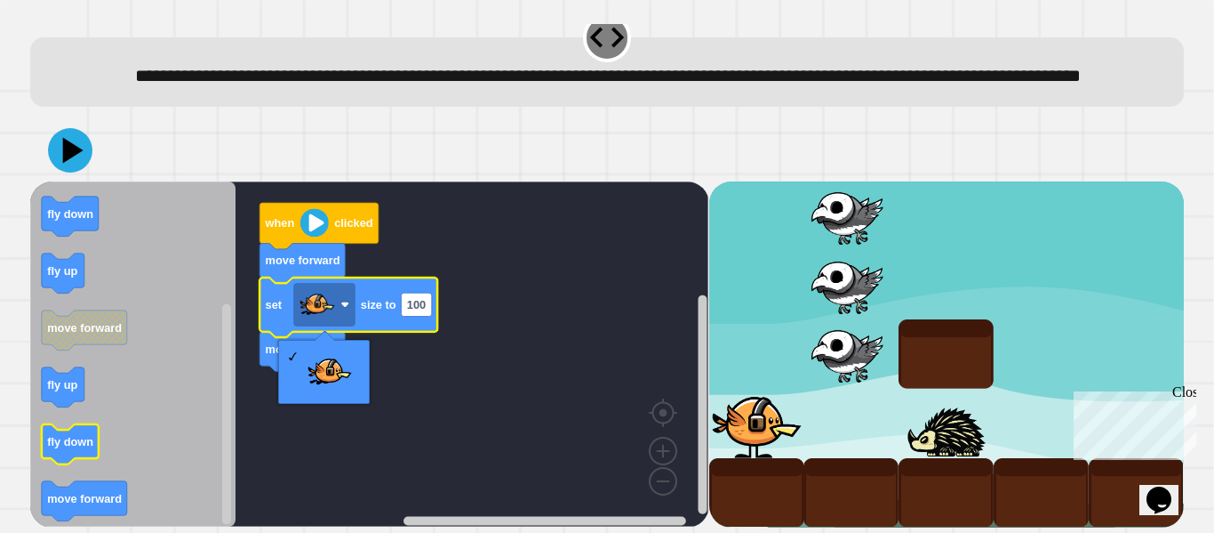
click at [440, 295] on rect "Blockly Workspace" at bounding box center [369, 353] width 678 height 345
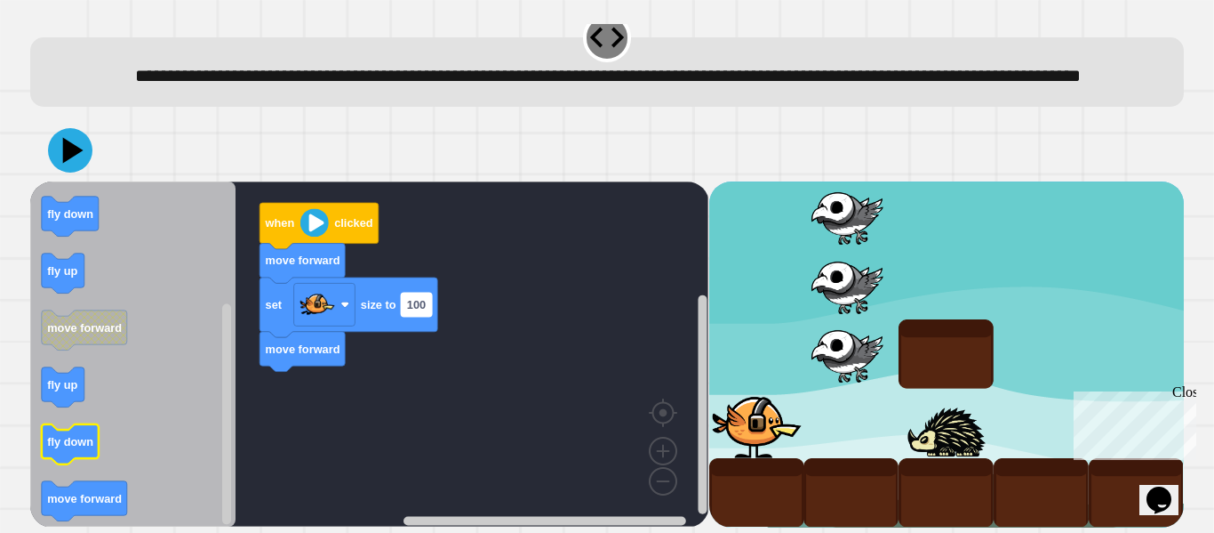
click at [418, 292] on rect "Blockly Workspace" at bounding box center [417, 303] width 30 height 23
click at [418, 297] on input "***" at bounding box center [417, 303] width 30 height 23
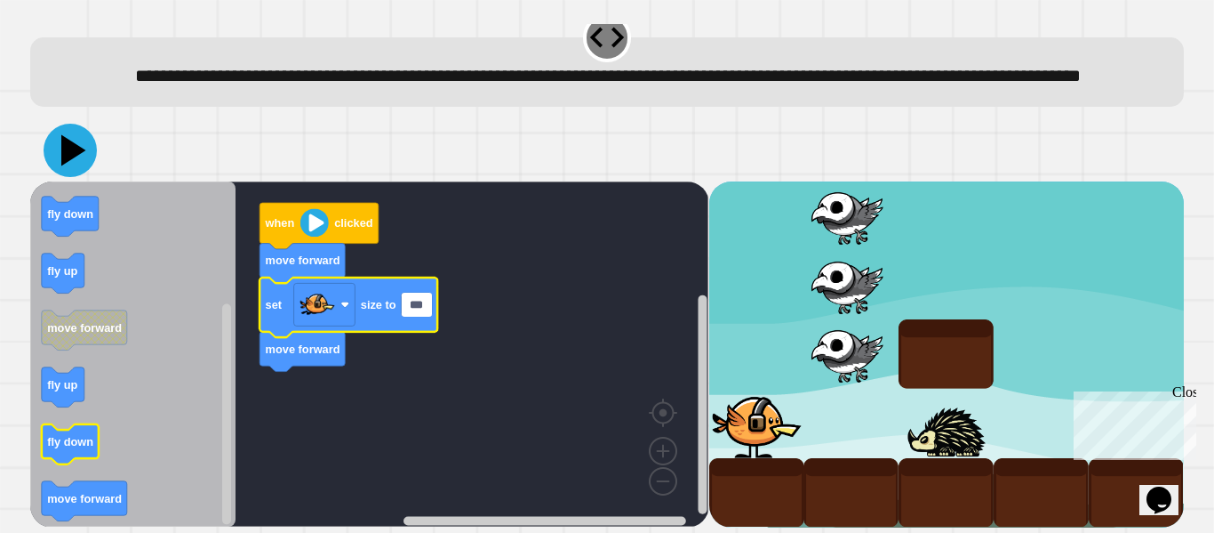
type input "***"
click at [63, 159] on icon at bounding box center [73, 150] width 25 height 31
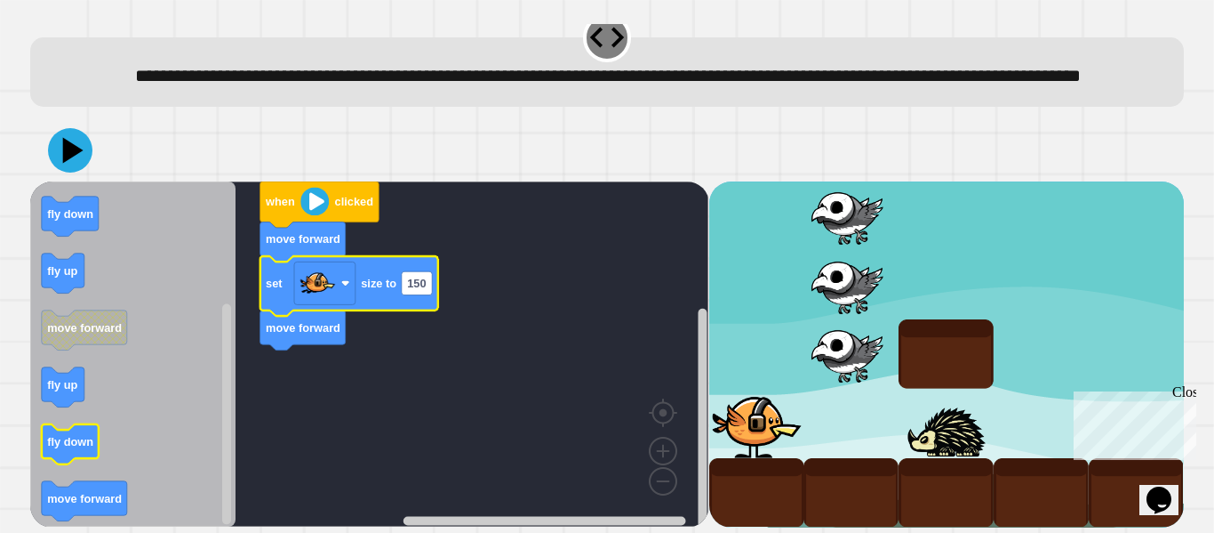
click at [323, 154] on div at bounding box center [607, 150] width 1154 height 62
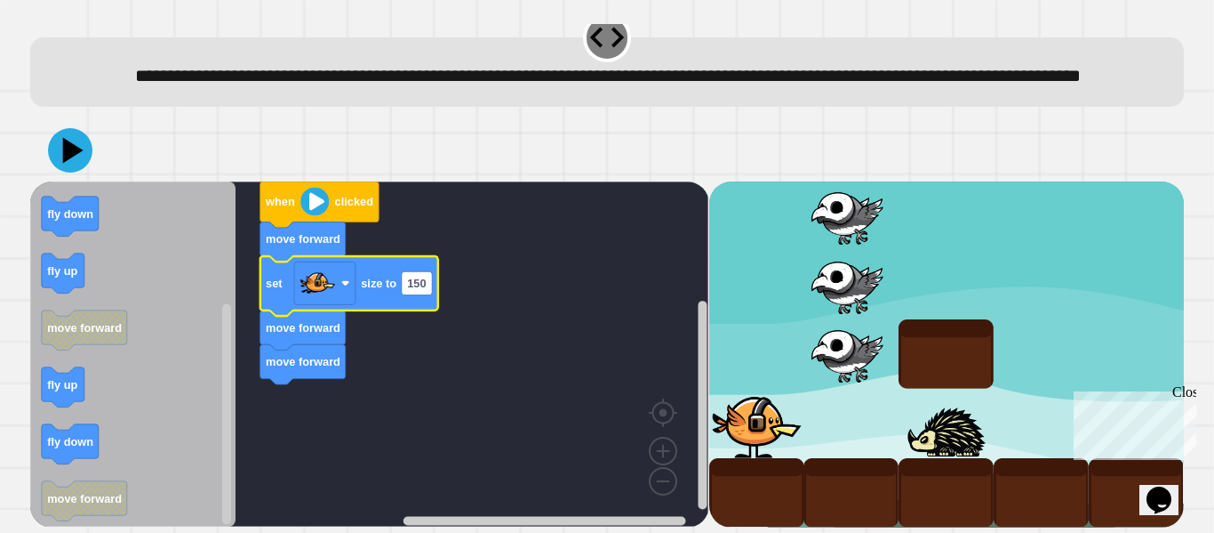
click at [281, 293] on icon "Blockly Workspace" at bounding box center [349, 286] width 178 height 60
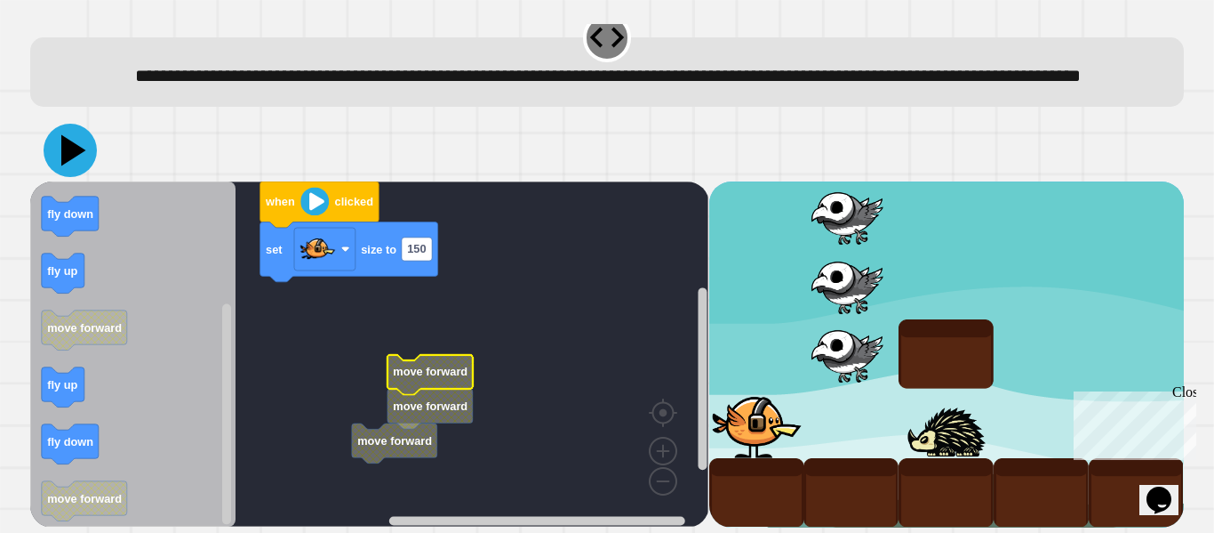
click at [84, 164] on icon at bounding box center [70, 150] width 53 height 53
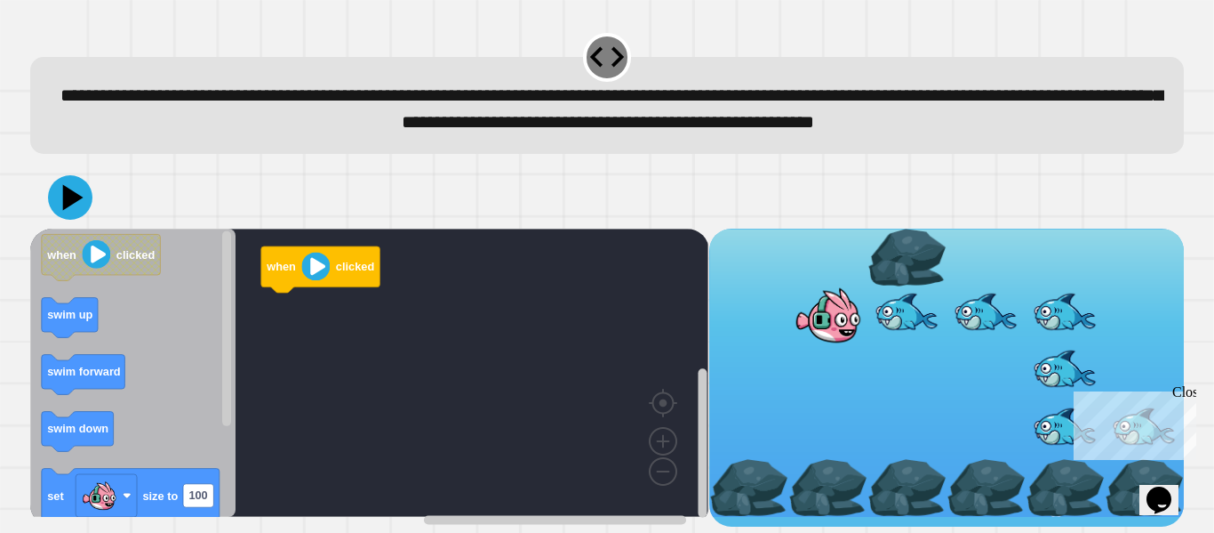
scroll to position [21, 0]
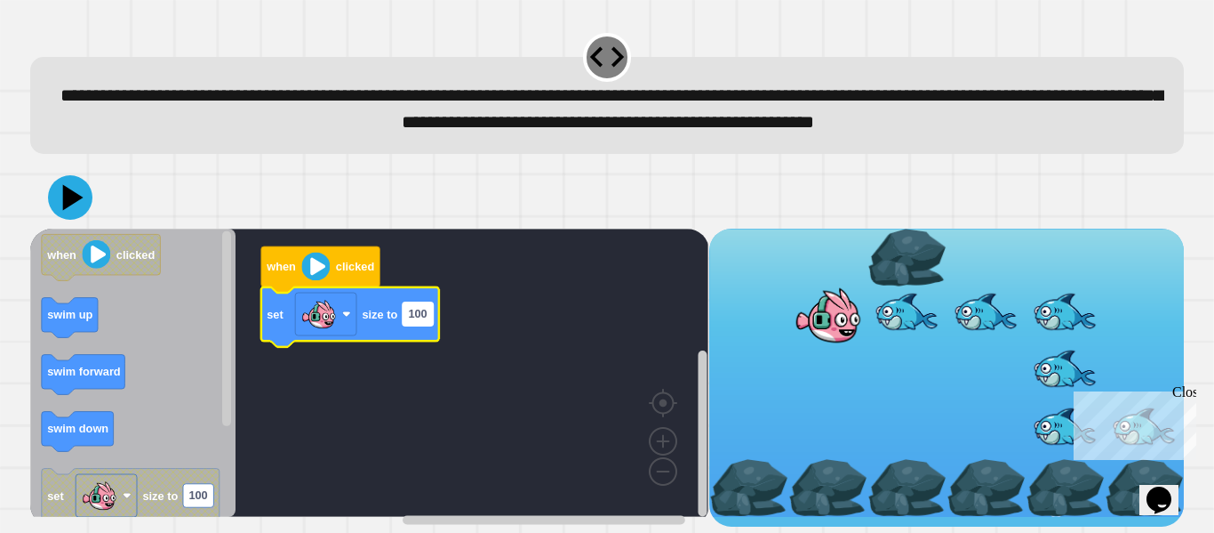
click at [417, 320] on text "100" at bounding box center [418, 313] width 19 height 13
click at [419, 324] on input "***" at bounding box center [418, 324] width 30 height 23
type input "***"
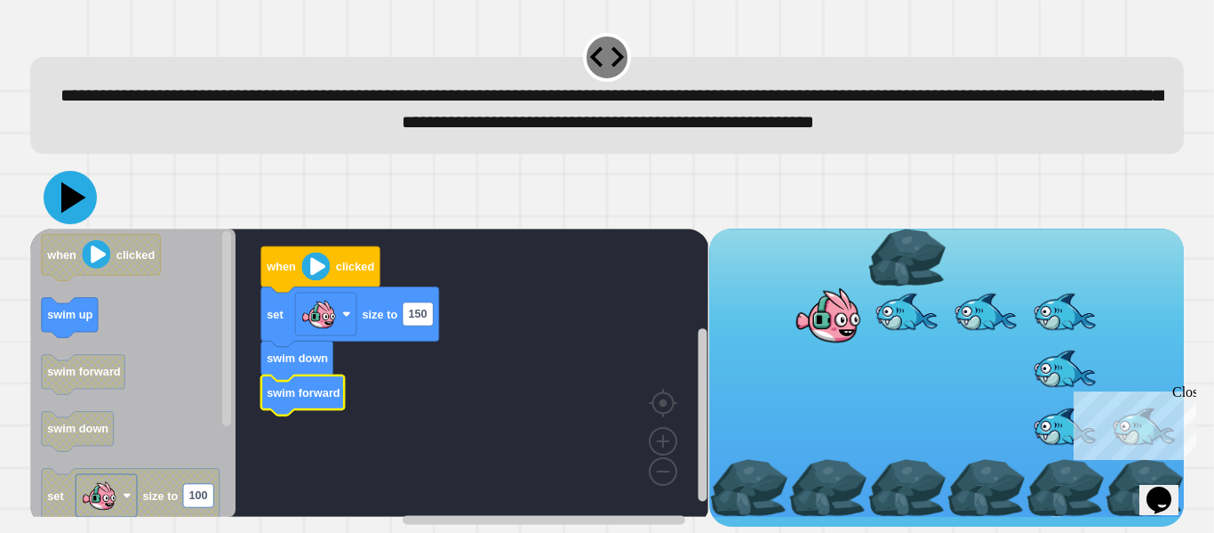
click at [66, 224] on icon at bounding box center [70, 197] width 53 height 53
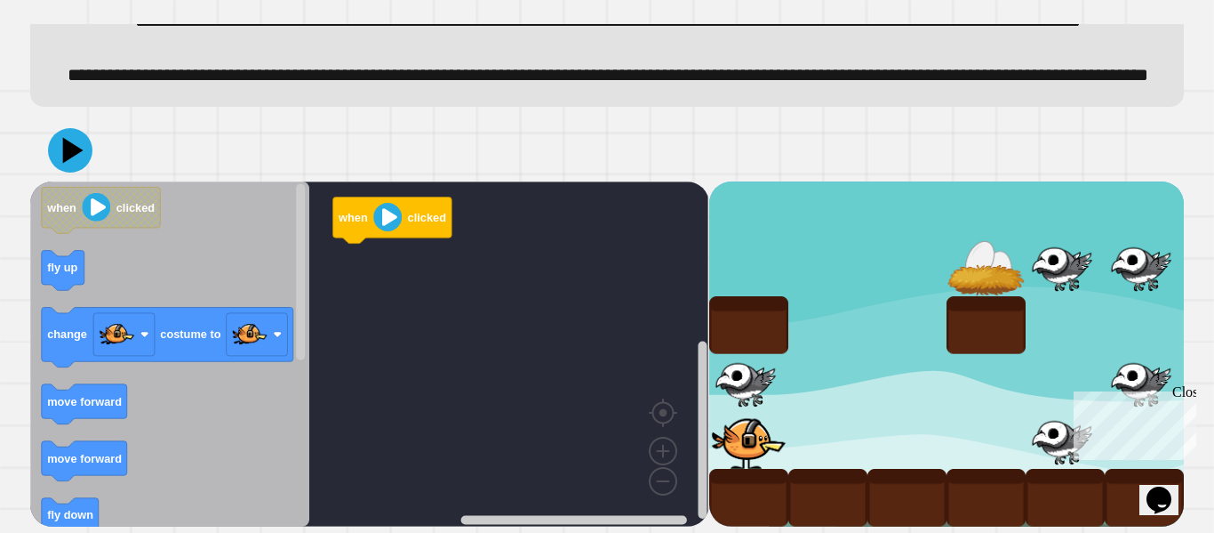
scroll to position [136, 0]
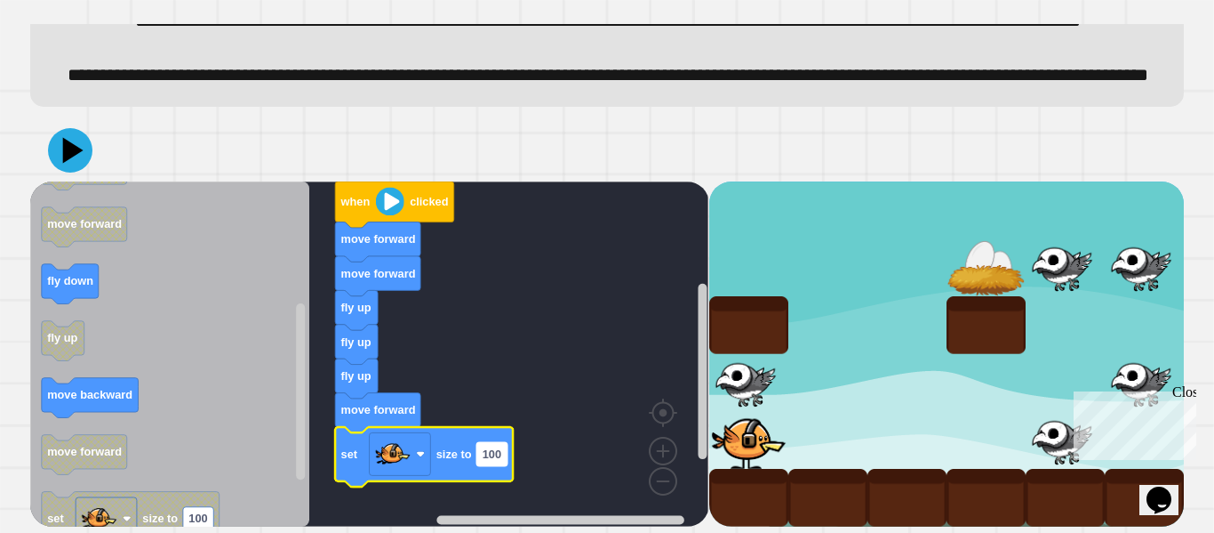
click at [492, 451] on text "100" at bounding box center [492, 453] width 19 height 13
type input "*"
type input "**"
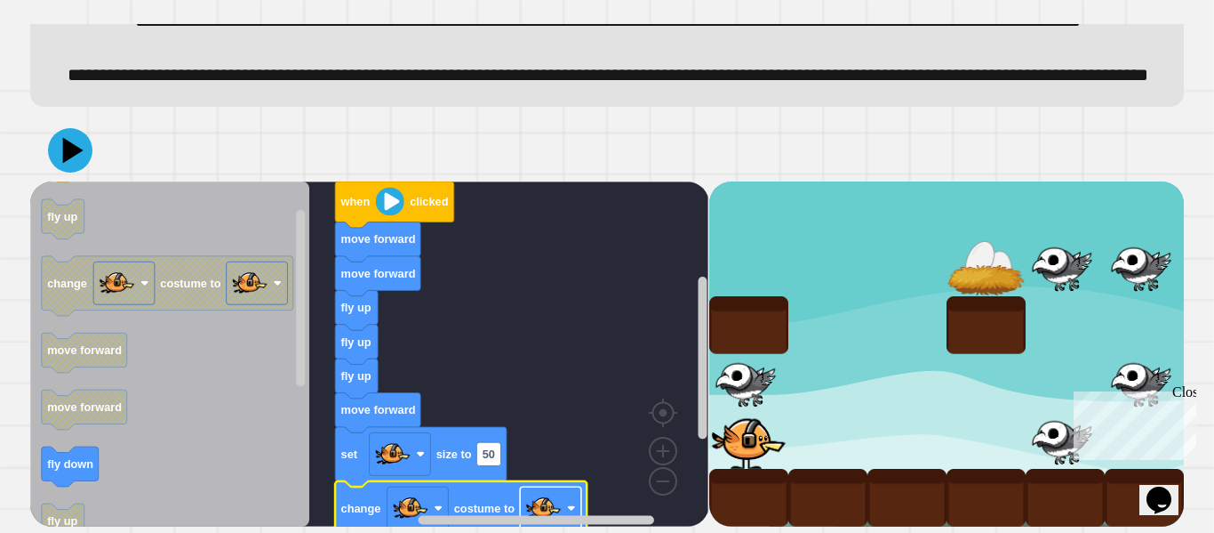
click at [546, 505] on image "Blockly Workspace" at bounding box center [544, 508] width 36 height 36
click at [67, 153] on icon at bounding box center [73, 150] width 20 height 26
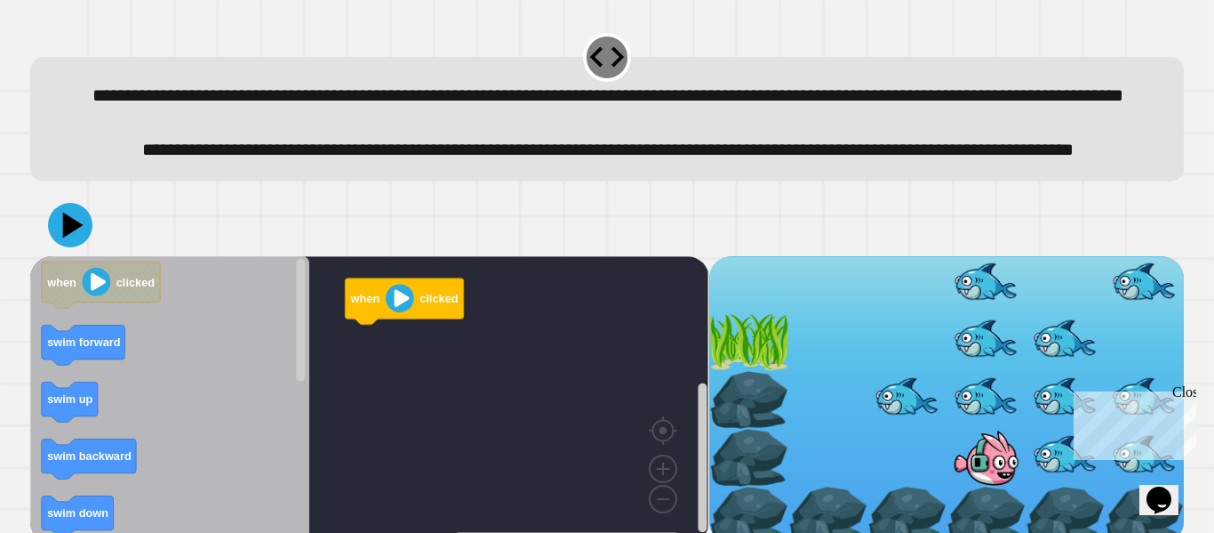
scroll to position [79, 0]
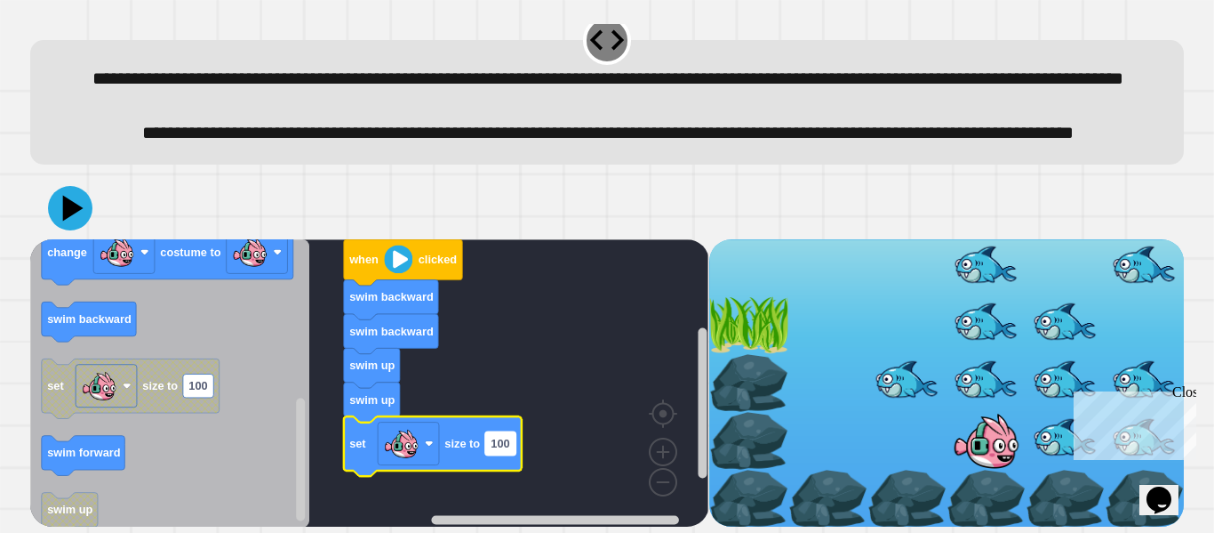
click at [498, 442] on text "100" at bounding box center [500, 443] width 19 height 13
type input "**"
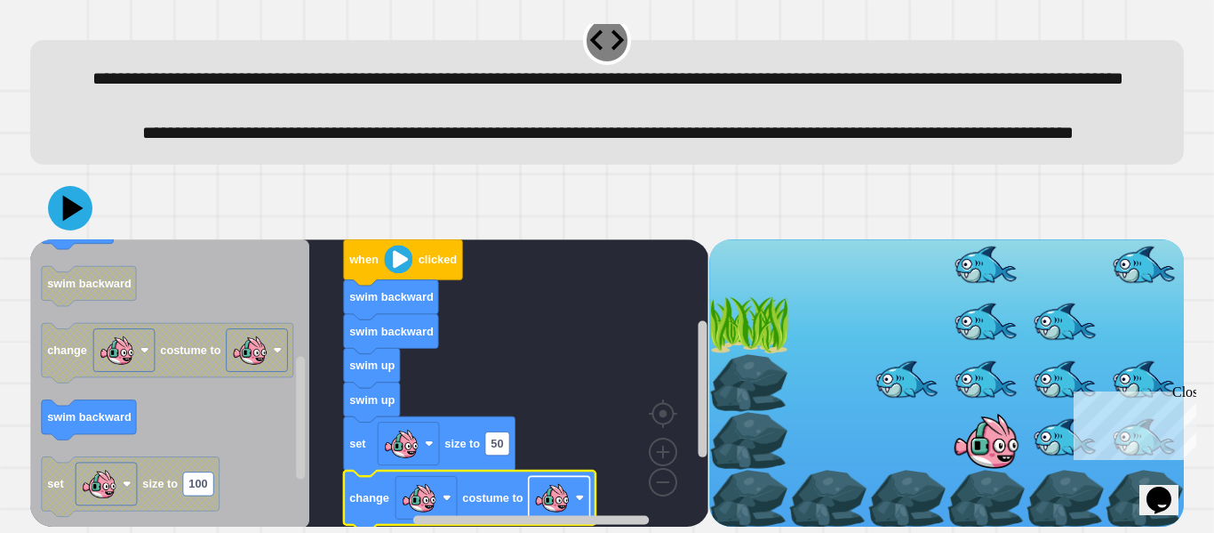
click at [589, 477] on rect "Blockly Workspace" at bounding box center [559, 497] width 61 height 43
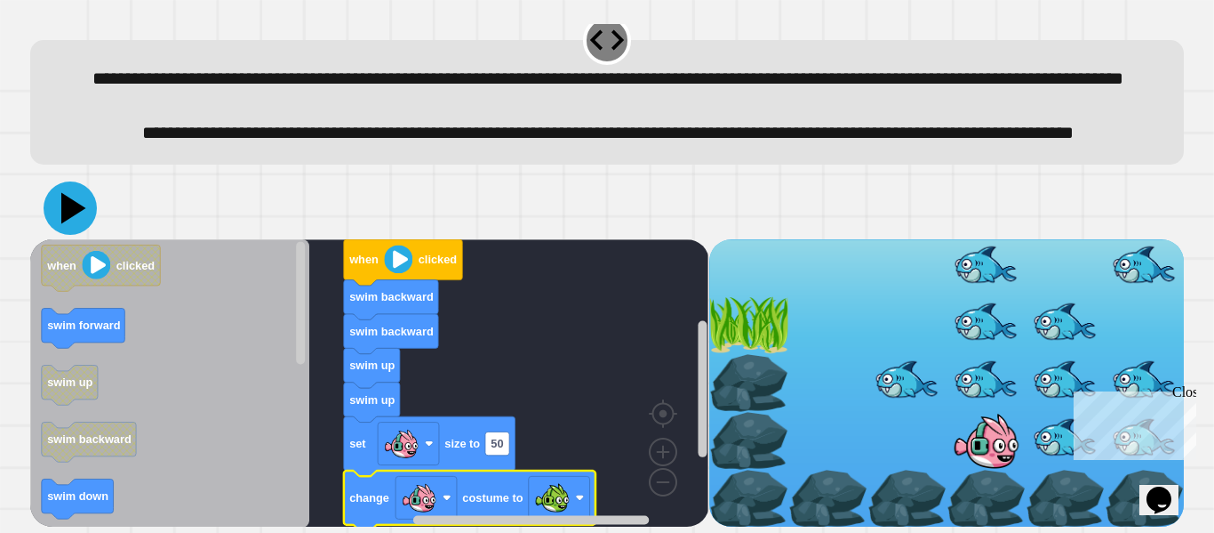
click at [84, 200] on icon at bounding box center [70, 207] width 53 height 53
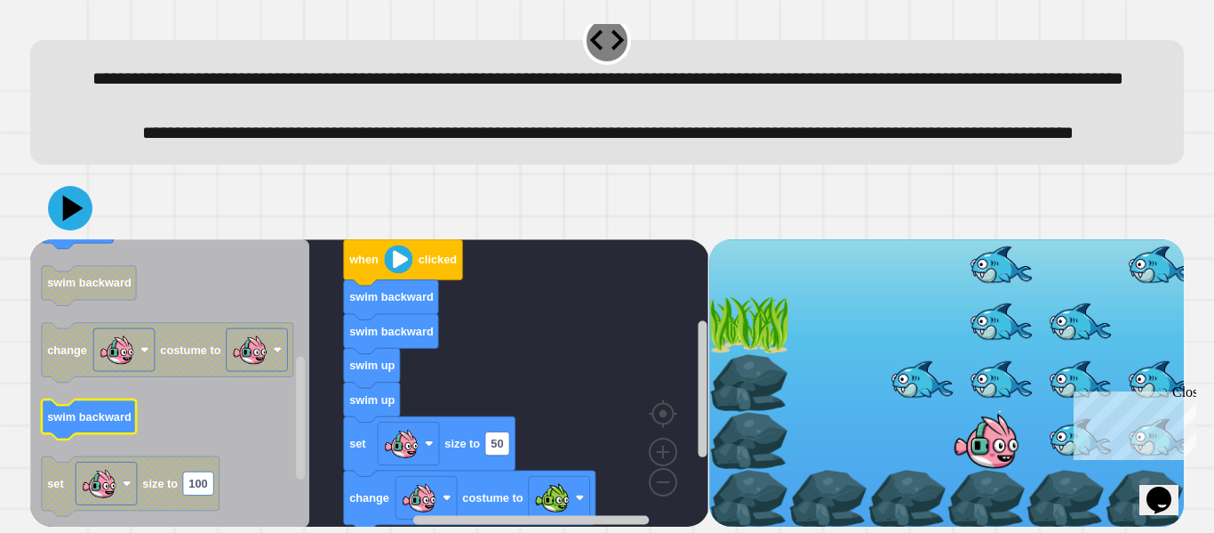
click at [379, 399] on div "when clicked swim backward swim backward swim up swim up set size to 50 change …" at bounding box center [369, 383] width 678 height 288
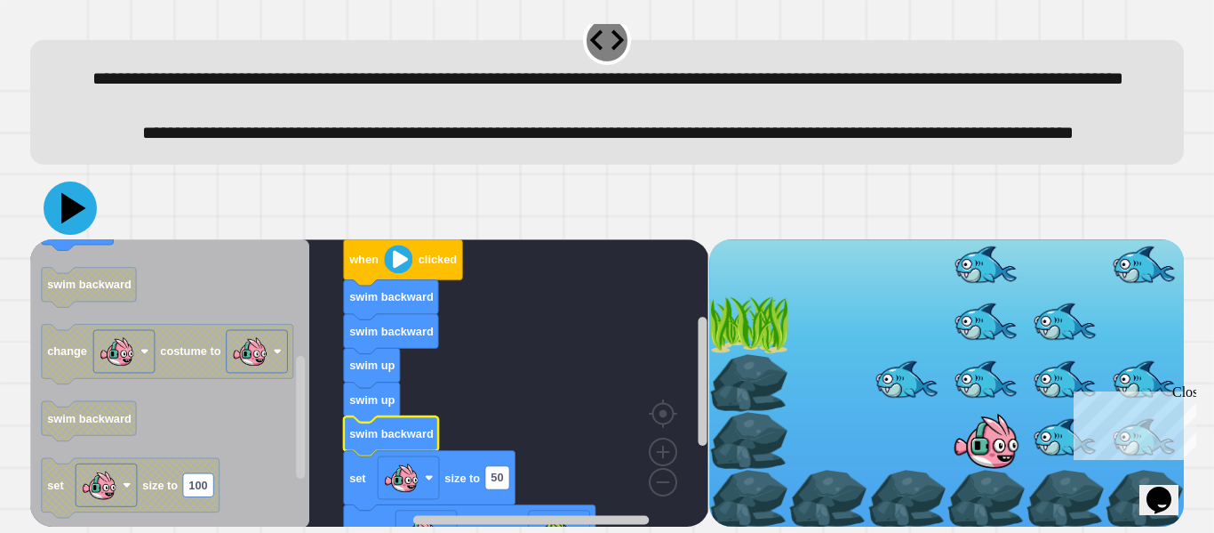
click at [83, 206] on icon at bounding box center [70, 207] width 53 height 53
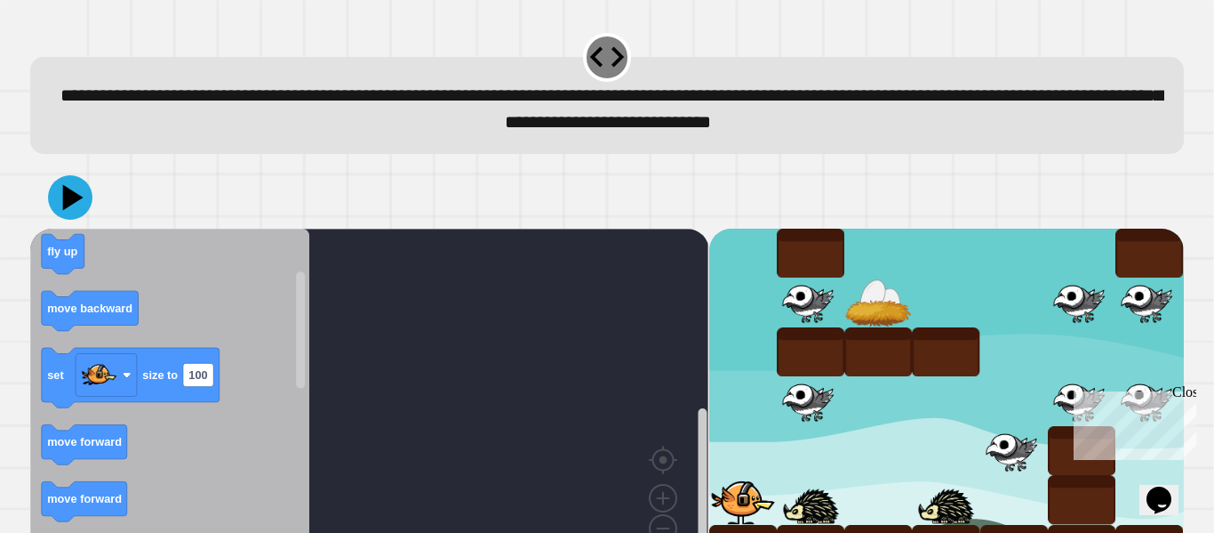
scroll to position [50, 0]
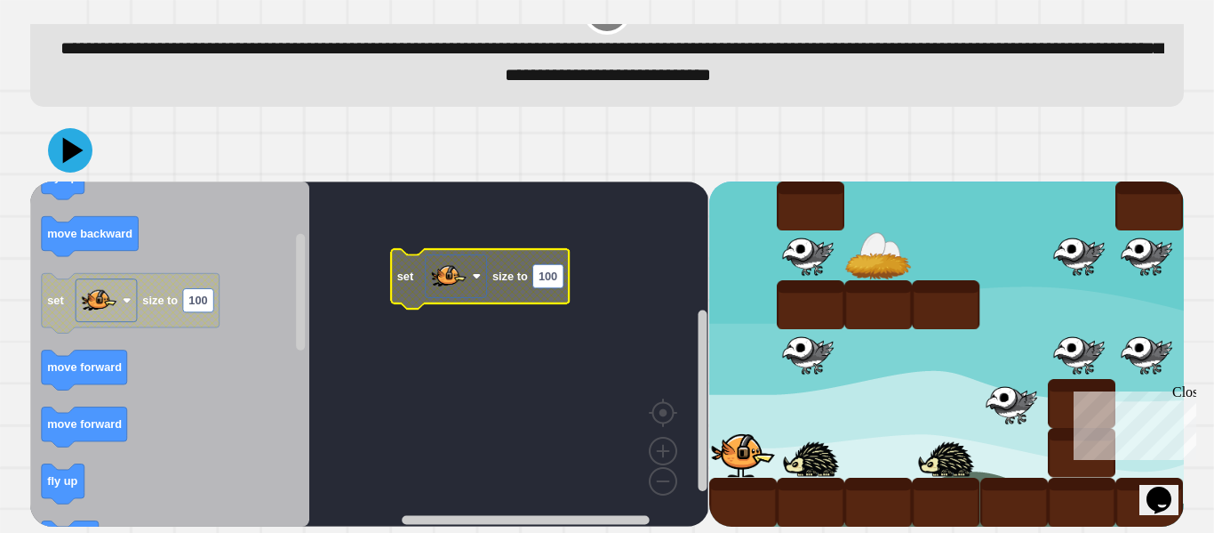
click at [547, 278] on text "100" at bounding box center [548, 275] width 19 height 13
type input "**"
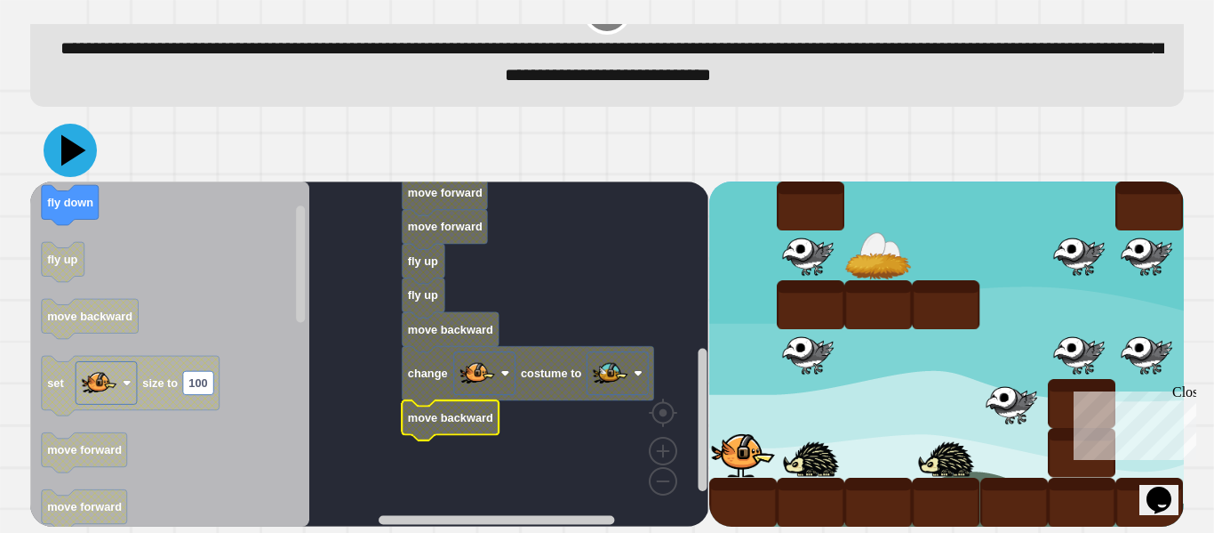
click at [64, 158] on icon at bounding box center [73, 149] width 25 height 31
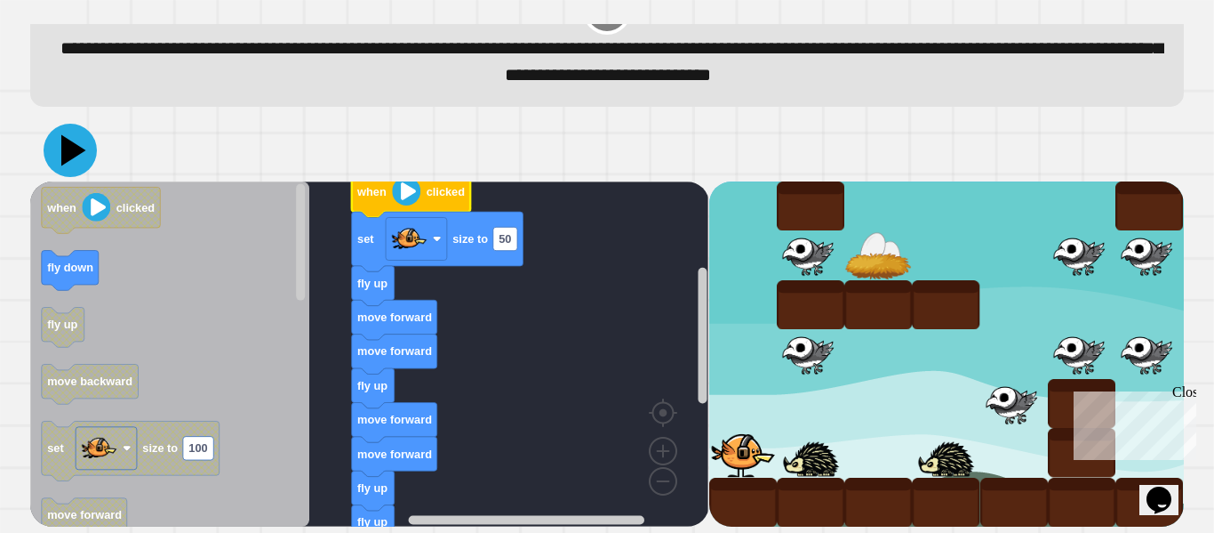
click at [76, 146] on icon at bounding box center [73, 149] width 25 height 31
